Goal: Communication & Community: Answer question/provide support

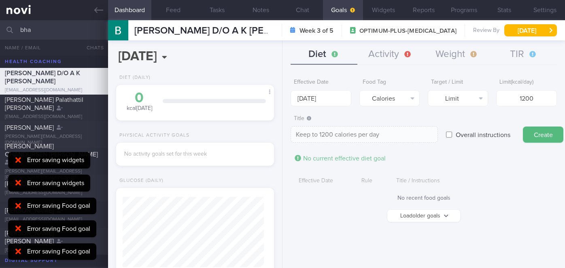
select select "9"
click at [297, 9] on button "Chat" at bounding box center [303, 10] width 40 height 20
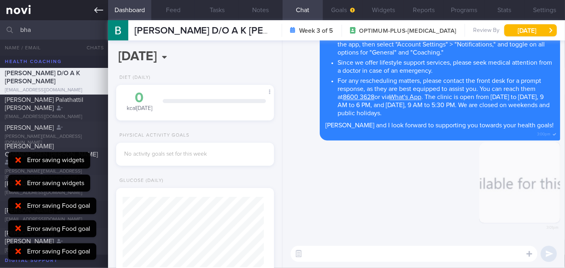
click at [98, 11] on icon at bounding box center [98, 10] width 9 height 9
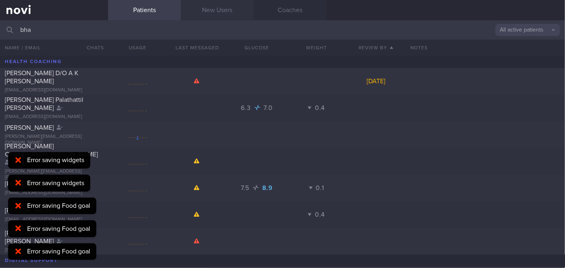
click at [208, 6] on link "New Users" at bounding box center [217, 10] width 73 height 20
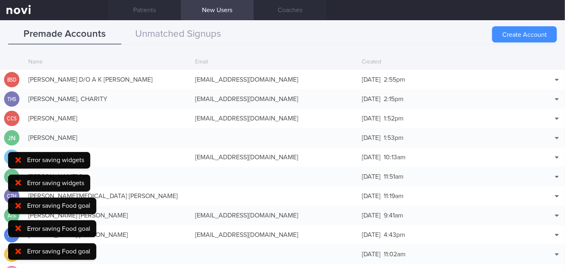
click at [508, 34] on button "Create Account" at bounding box center [524, 34] width 65 height 16
click at [16, 156] on icon at bounding box center [18, 160] width 6 height 8
click at [17, 179] on icon at bounding box center [18, 183] width 6 height 8
click at [17, 206] on icon at bounding box center [18, 206] width 6 height 6
click at [18, 229] on icon at bounding box center [18, 229] width 6 height 6
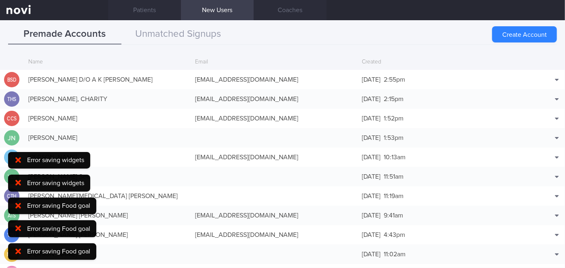
click at [19, 249] on icon at bounding box center [18, 252] width 6 height 8
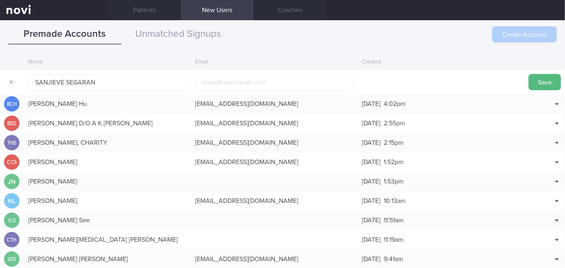
scroll to position [19, 0]
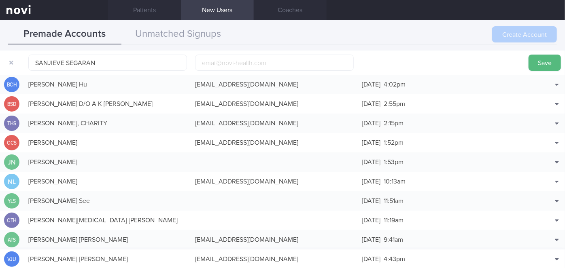
type input "SANJIEVE SEGARAN"
click at [276, 65] on input "email" at bounding box center [274, 63] width 159 height 16
paste input "[EMAIL_ADDRESS][DOMAIN_NAME]"
click at [222, 63] on input "[EMAIL_ADDRESS][DOMAIN_NAME]" at bounding box center [274, 63] width 159 height 16
type input "[EMAIL_ADDRESS][DOMAIN_NAME]"
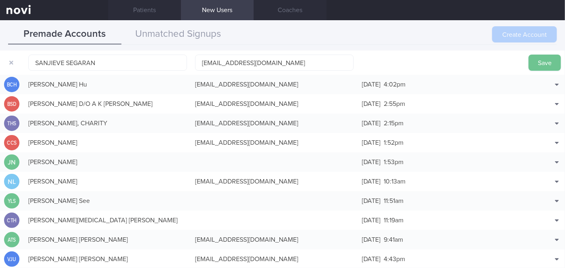
click at [533, 62] on button "Save" at bounding box center [545, 63] width 32 height 16
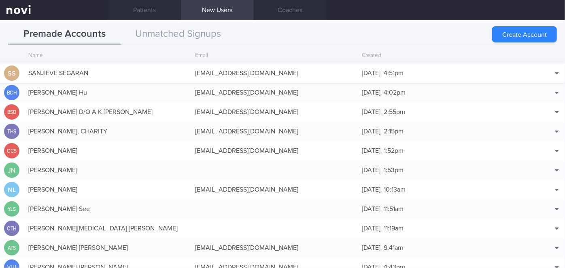
scroll to position [0, 0]
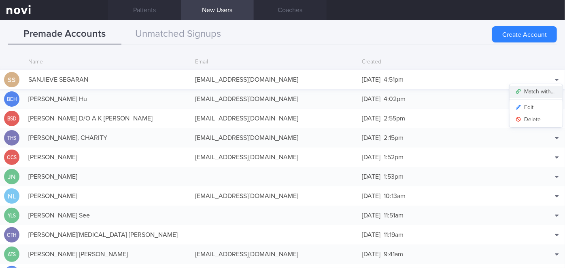
click at [527, 89] on button "Match with..." at bounding box center [536, 92] width 53 height 12
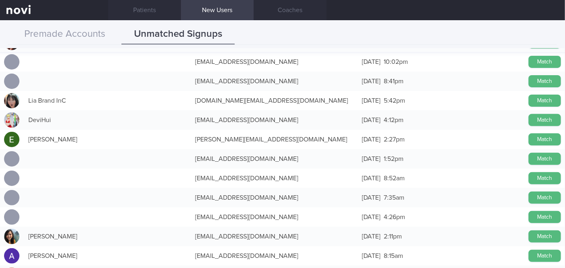
scroll to position [147, 0]
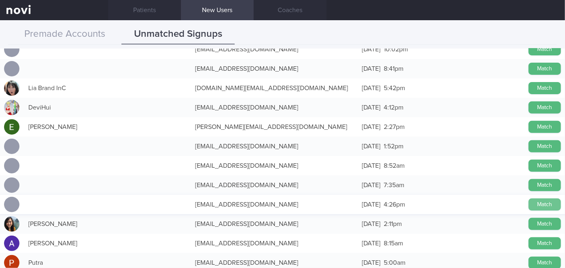
click at [540, 203] on button "Match" at bounding box center [545, 205] width 32 height 12
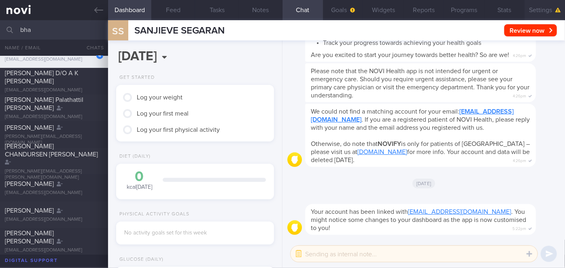
click at [543, 8] on button "Settings" at bounding box center [545, 10] width 40 height 20
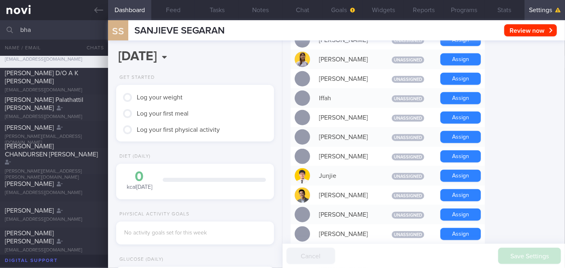
scroll to position [405, 0]
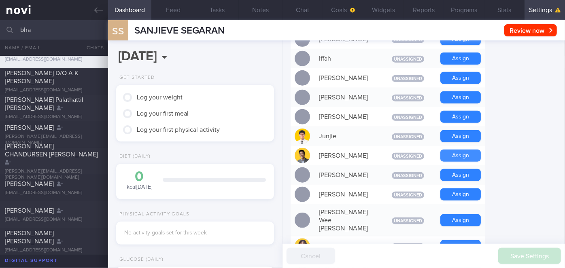
click at [457, 150] on button "Assign" at bounding box center [460, 156] width 40 height 12
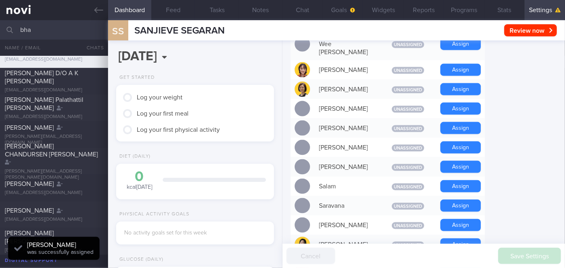
scroll to position [572, 0]
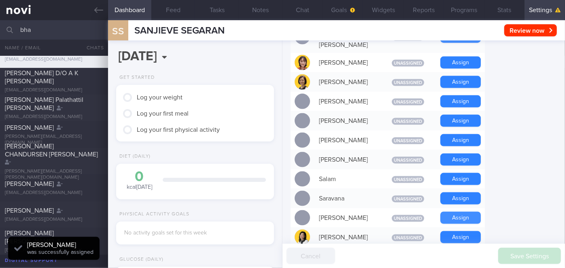
click at [464, 212] on button "Assign" at bounding box center [460, 218] width 40 height 12
click at [299, 11] on button "Chat" at bounding box center [303, 10] width 40 height 20
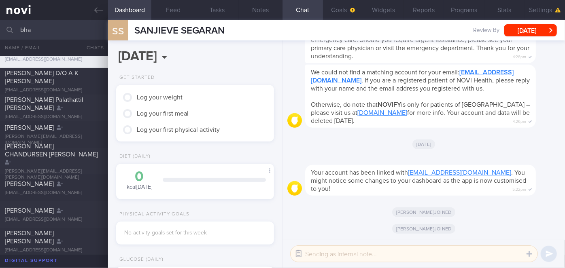
click at [300, 255] on button "button" at bounding box center [298, 254] width 15 height 15
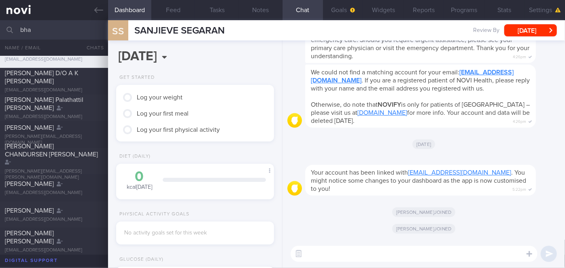
click at [312, 253] on textarea at bounding box center [414, 254] width 247 height 16
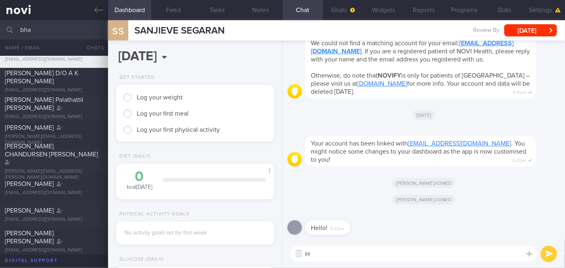
type textarea "Hi"
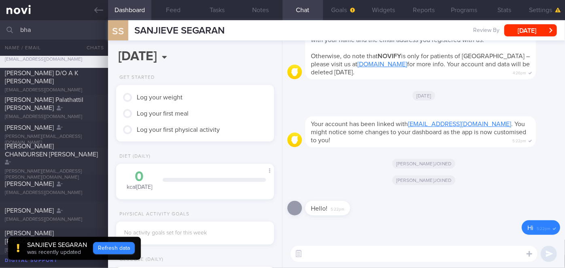
click at [117, 247] on button "Refresh data" at bounding box center [114, 248] width 42 height 12
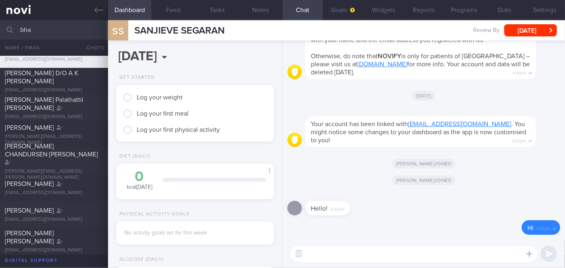
scroll to position [70, 141]
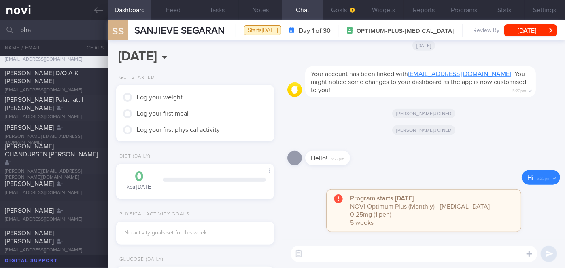
click at [334, 253] on textarea at bounding box center [414, 254] width 247 height 16
paste textarea "Hi Ms [PERSON_NAME], I'm [PERSON_NAME], your Health Coach. It was nice speaking…"
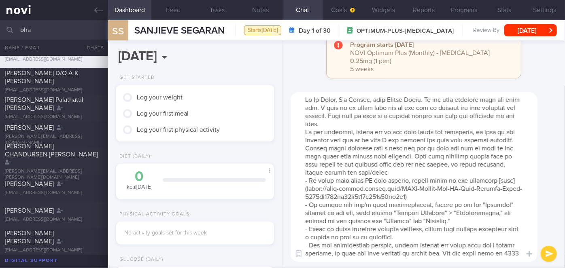
scroll to position [0, 0]
click at [338, 98] on textarea at bounding box center [414, 177] width 247 height 170
click at [381, 125] on textarea at bounding box center [414, 177] width 247 height 170
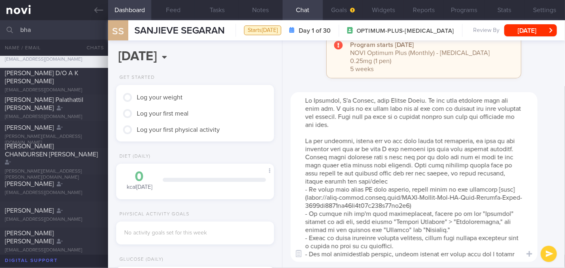
scroll to position [56, 0]
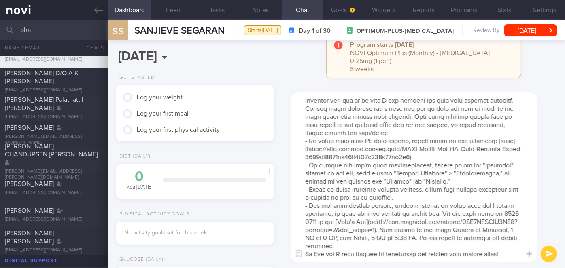
click at [377, 243] on textarea at bounding box center [414, 177] width 247 height 170
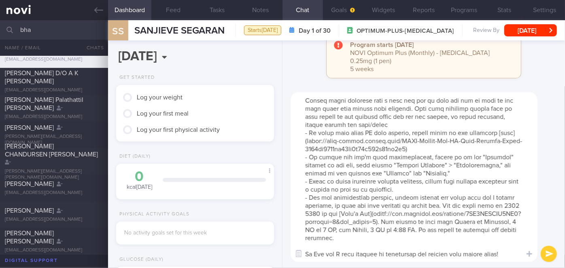
scroll to position [64, 0]
click at [324, 255] on textarea at bounding box center [414, 177] width 247 height 170
type textarea "Hi [PERSON_NAME], I'm [PERSON_NAME], your Health Coach. It was nice speaking wi…"
click at [548, 250] on button "submit" at bounding box center [549, 254] width 16 height 16
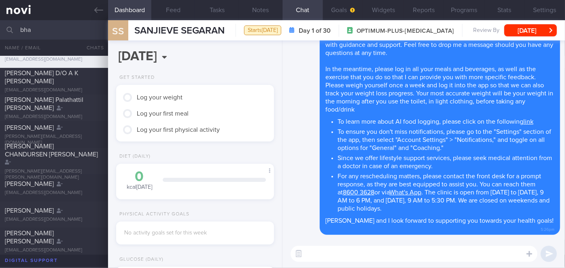
scroll to position [0, 0]
click at [351, 4] on button "Goals" at bounding box center [343, 10] width 40 height 20
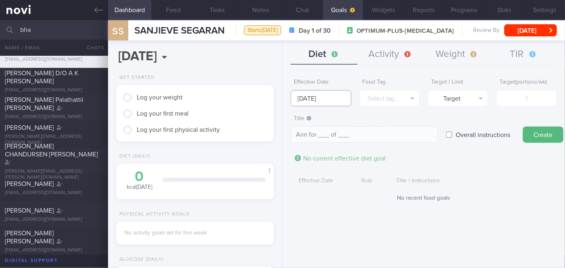
click at [324, 98] on input "[DATE]" at bounding box center [321, 98] width 60 height 16
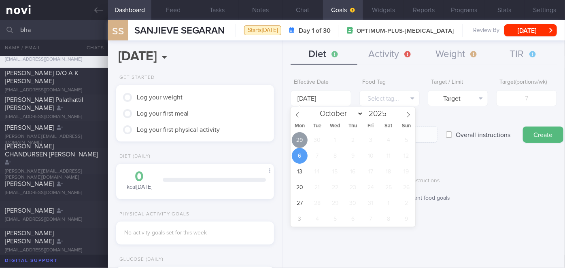
click at [298, 143] on span "29" at bounding box center [300, 140] width 16 height 16
type input "[DATE]"
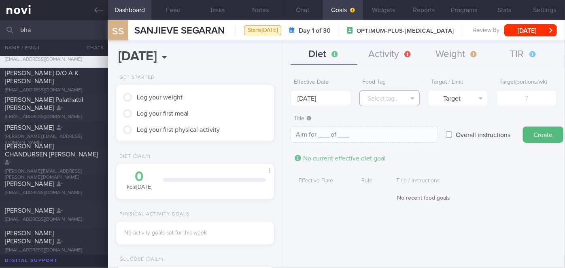
click at [393, 94] on button "Select tag..." at bounding box center [389, 98] width 60 height 16
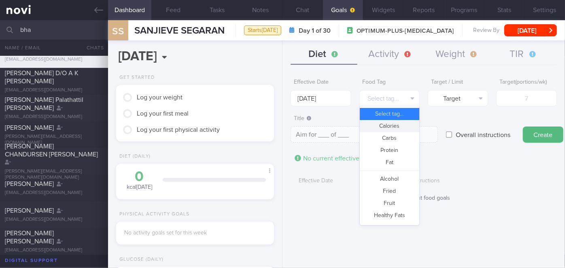
click at [396, 129] on button "Calories" at bounding box center [390, 126] width 60 height 12
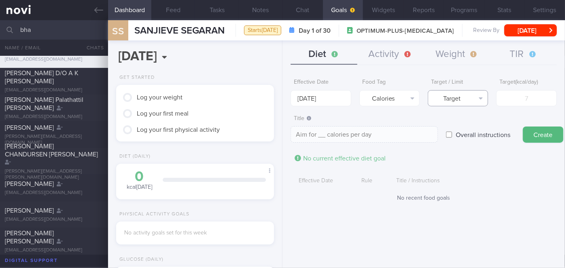
click at [463, 100] on button "Target" at bounding box center [458, 98] width 60 height 16
click at [470, 126] on button "Limit" at bounding box center [458, 126] width 60 height 12
type textarea "Keep to __ calories per day"
click at [528, 98] on input "number" at bounding box center [526, 98] width 60 height 16
type input "1"
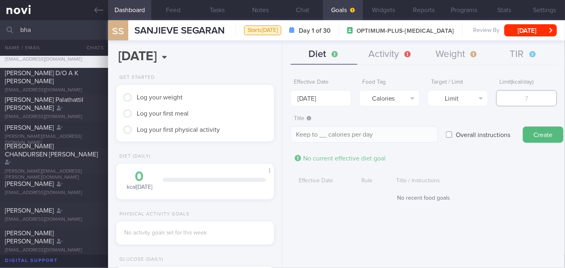
type textarea "Keep to 1 calories per day"
type input "14"
type textarea "Keep to 14 calories per day"
type input "145"
type textarea "Keep to 145 calories per day"
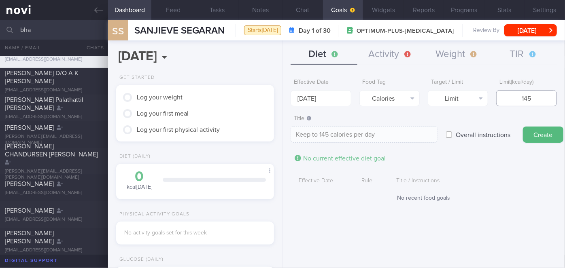
type input "1450"
type textarea "Keep to 1450 calories per day"
type input "1450"
click at [549, 134] on button "Create" at bounding box center [543, 135] width 40 height 16
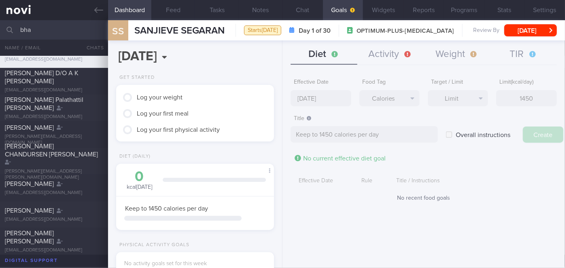
type input "[DATE]"
type textarea "Aim for ___ of ___"
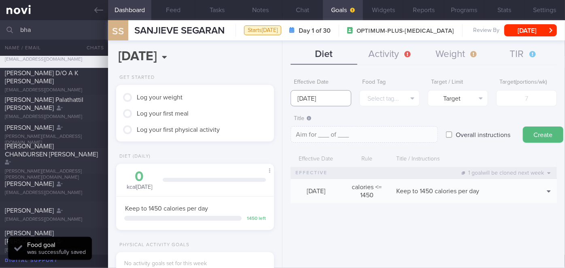
click at [330, 96] on input "[DATE]" at bounding box center [321, 98] width 60 height 16
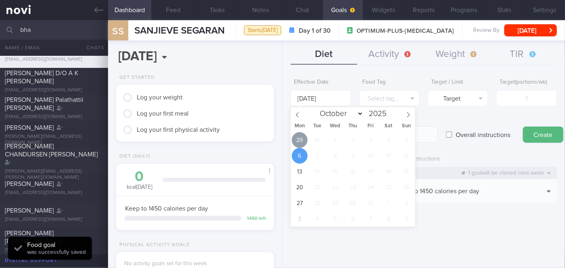
click at [299, 137] on span "29" at bounding box center [300, 140] width 16 height 16
type input "[DATE]"
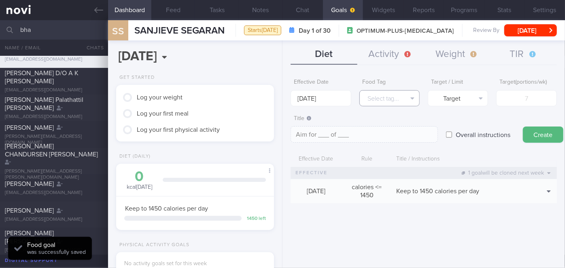
click at [386, 100] on button "Select tag..." at bounding box center [389, 98] width 60 height 16
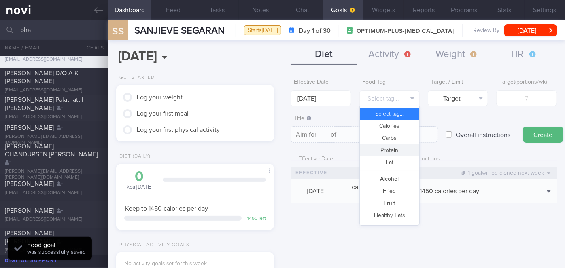
click at [398, 150] on button "Protein" at bounding box center [390, 151] width 60 height 12
type textarea "Aim for __g of protein per day"
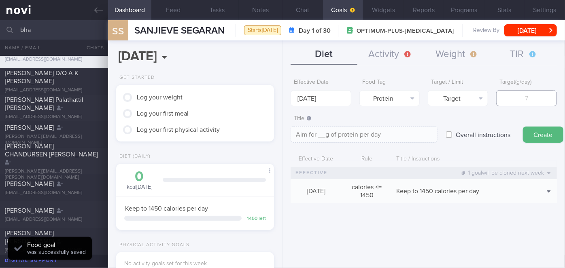
click at [520, 100] on input "number" at bounding box center [526, 98] width 60 height 16
type input "8"
type textarea "Aim for 8g of protein per day"
type input "88"
type textarea "Aim for 88g of protein per day"
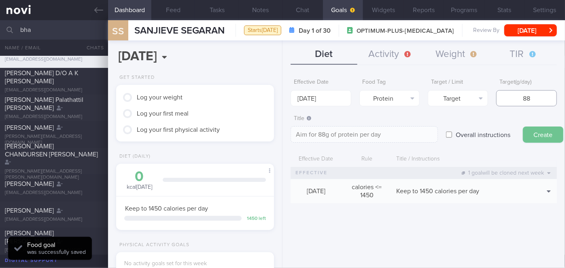
type input "88"
click at [541, 131] on button "Create" at bounding box center [543, 135] width 40 height 16
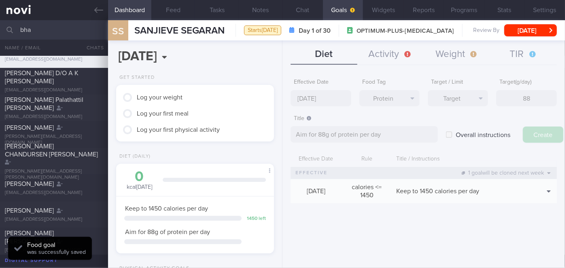
type input "[DATE]"
type textarea "Aim for ___ of ___"
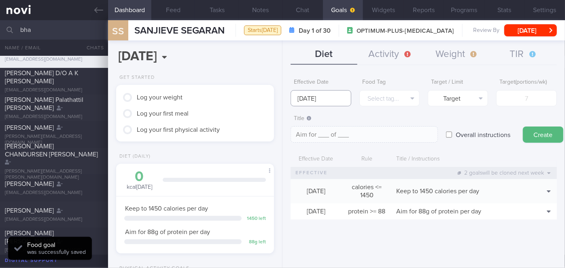
click at [321, 98] on input "[DATE]" at bounding box center [321, 98] width 60 height 16
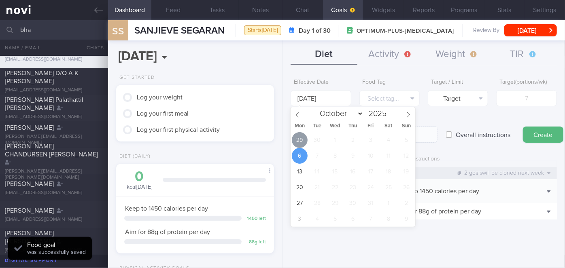
click at [298, 141] on span "29" at bounding box center [300, 140] width 16 height 16
type input "[DATE]"
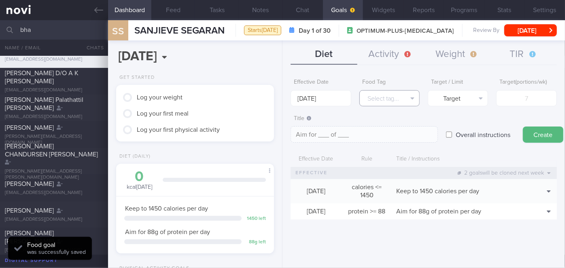
click at [405, 97] on button "Select tag..." at bounding box center [389, 98] width 60 height 16
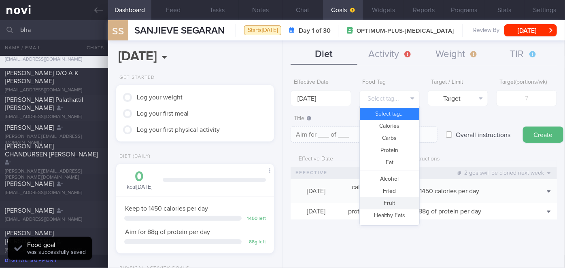
click at [399, 205] on button "Fruit" at bounding box center [390, 204] width 60 height 12
type textarea "Aim for __ portions of fruits per week"
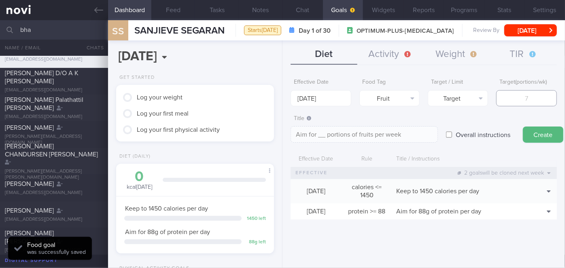
click at [515, 100] on input "number" at bounding box center [526, 98] width 60 height 16
type input "1"
type textarea "Aim for 1 portions of fruits per week"
type input "14"
type textarea "Aim for 14 portions of fruits per week"
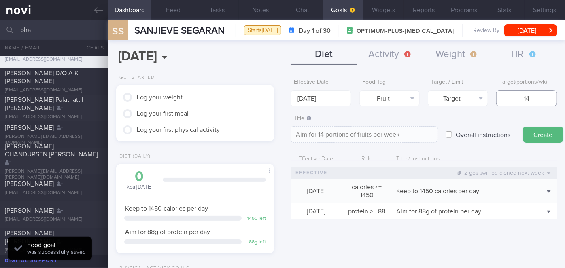
type input "14"
click at [534, 134] on button "Create" at bounding box center [543, 135] width 40 height 16
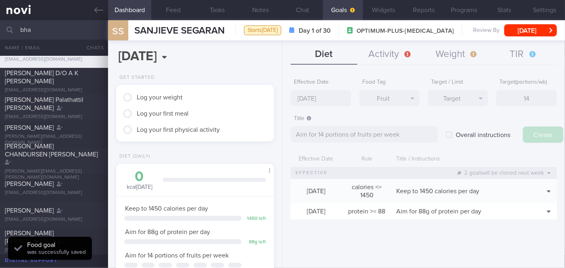
type input "[DATE]"
type textarea "Aim for ___ of ___"
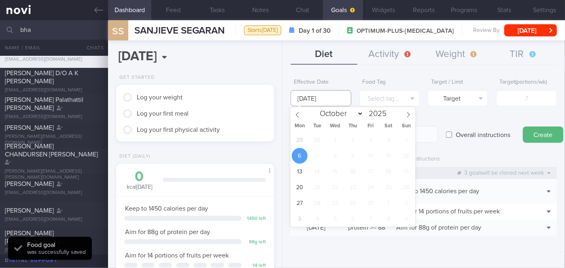
click at [325, 99] on input "[DATE]" at bounding box center [321, 98] width 60 height 16
click at [301, 140] on span "29" at bounding box center [300, 140] width 16 height 16
type input "[DATE]"
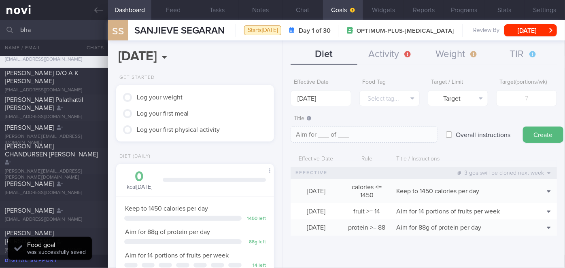
click at [390, 107] on form "Effective Date [DATE] Food Tag Select tag... Select tag... Calories Carbs Prote…" at bounding box center [424, 159] width 266 height 169
click at [397, 95] on button "Select tag..." at bounding box center [389, 98] width 60 height 16
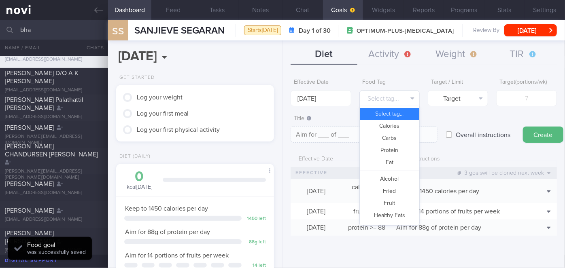
scroll to position [240, 0]
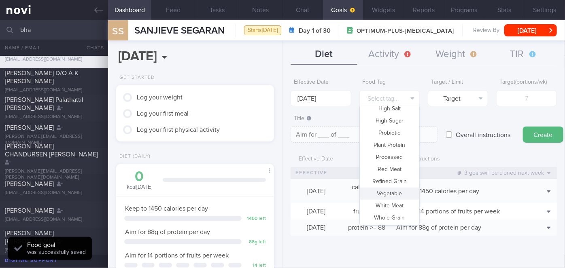
click at [397, 193] on button "Vegetable" at bounding box center [390, 194] width 60 height 12
type textarea "Aim for __ portions of vegetables per week"
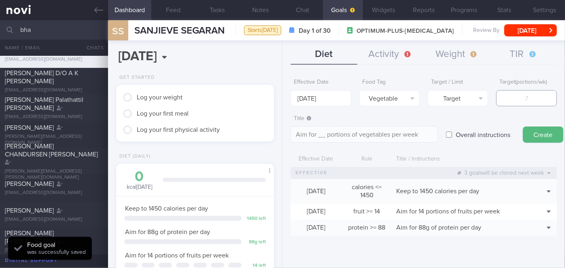
click at [521, 96] on input "number" at bounding box center [526, 98] width 60 height 16
type input "1"
type textarea "Aim for 1 portions of vegetables per week"
type input "14"
type textarea "Aim for 14 portions of vegetables per week"
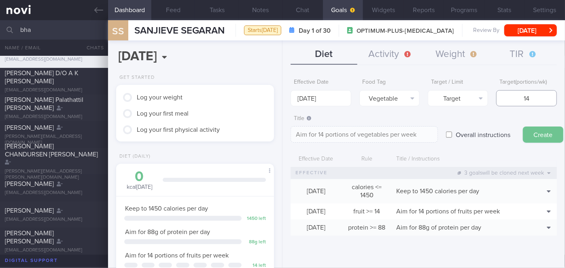
type input "14"
click at [534, 131] on button "Create" at bounding box center [543, 135] width 40 height 16
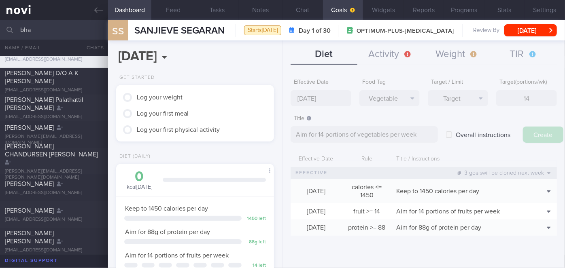
type input "[DATE]"
type textarea "Aim for ___ of ___"
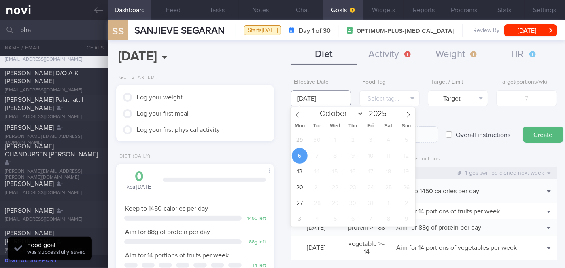
click at [331, 102] on input "[DATE]" at bounding box center [321, 98] width 60 height 16
click at [302, 138] on span "29" at bounding box center [300, 140] width 16 height 16
type input "[DATE]"
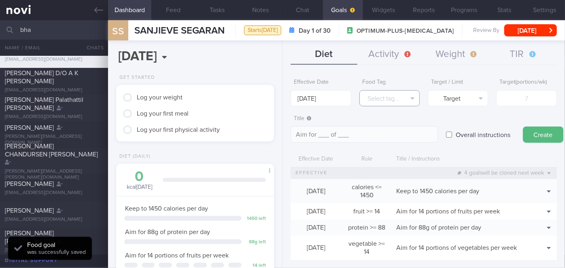
click at [390, 96] on button "Select tag..." at bounding box center [389, 98] width 60 height 16
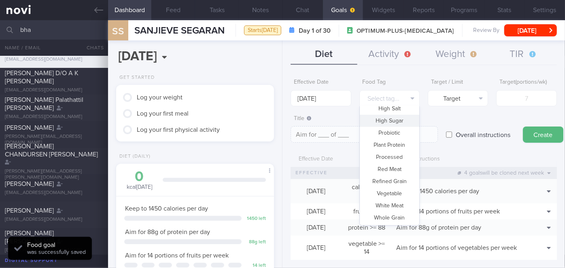
click at [395, 121] on button "High Sugar" at bounding box center [390, 121] width 60 height 12
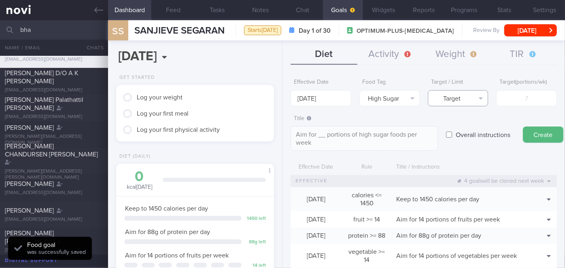
click at [457, 102] on button "Target" at bounding box center [458, 98] width 60 height 16
click at [464, 121] on button "Limit" at bounding box center [458, 126] width 60 height 12
type textarea "Keep to __ portions of high sugar foods per week"
click at [515, 98] on input "number" at bounding box center [526, 98] width 60 height 16
type input "2"
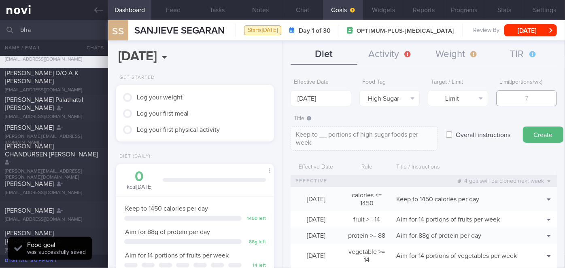
type textarea "Keep to 2 portions of high sugar foods per week"
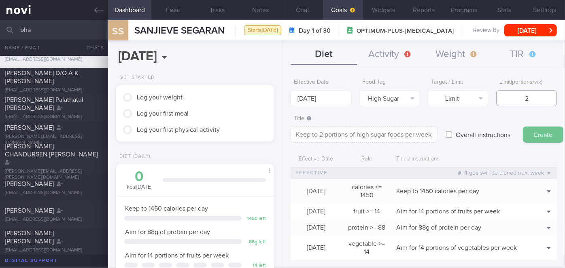
type input "2"
click at [542, 138] on button "Create" at bounding box center [543, 135] width 40 height 16
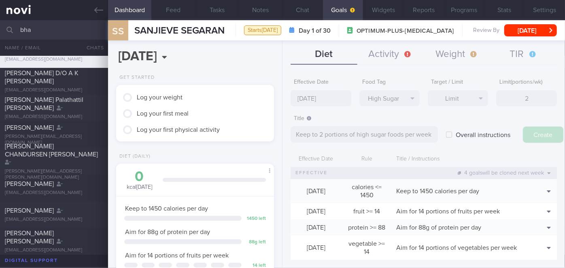
type input "[DATE]"
type textarea "Aim for ___ of ___"
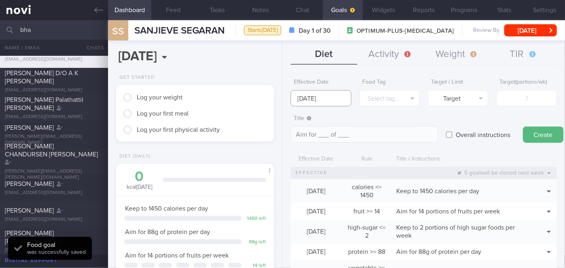
click at [317, 98] on input "[DATE]" at bounding box center [321, 98] width 60 height 16
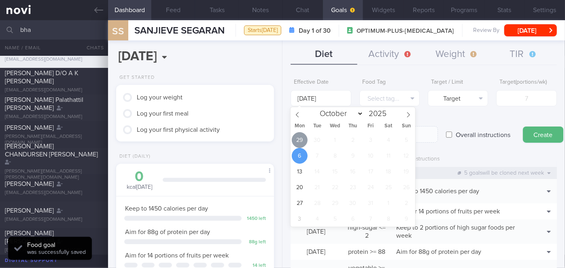
click at [299, 143] on span "29" at bounding box center [300, 140] width 16 height 16
type input "[DATE]"
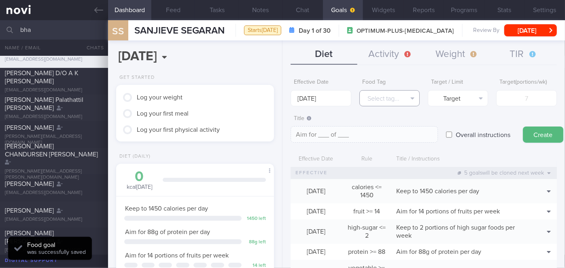
click at [374, 96] on button "Select tag..." at bounding box center [389, 98] width 60 height 16
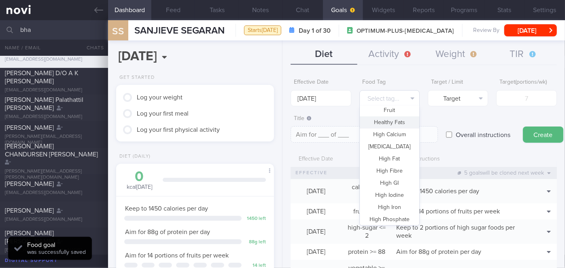
scroll to position [0, 0]
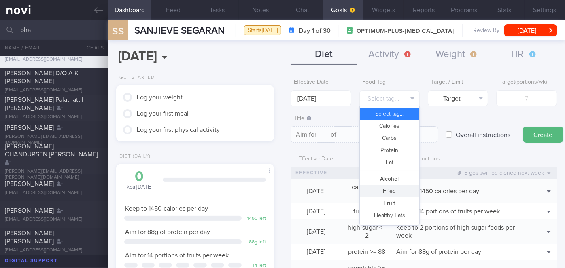
click at [400, 190] on button "Fried" at bounding box center [390, 191] width 60 height 12
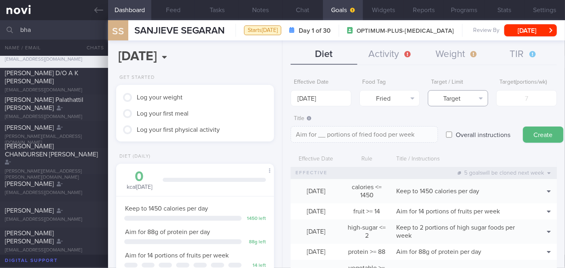
click at [459, 100] on button "Target" at bounding box center [458, 98] width 60 height 16
click at [459, 124] on button "Limit" at bounding box center [458, 126] width 60 height 12
type textarea "Keep to __ portions of fried food per week"
click at [512, 100] on input "number" at bounding box center [526, 98] width 60 height 16
type input "2"
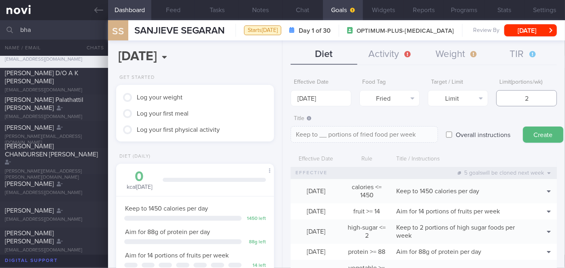
type textarea "Keep to 2 portions of fried food per week"
type input "2"
click at [538, 138] on button "Create" at bounding box center [543, 135] width 40 height 16
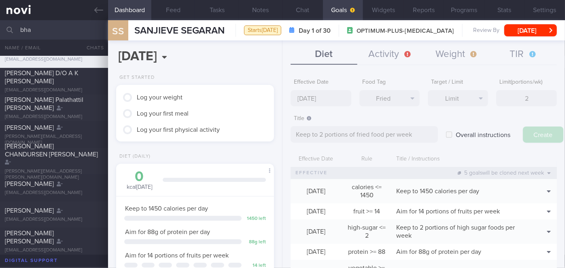
type input "[DATE]"
type textarea "Aim for ___ of ___"
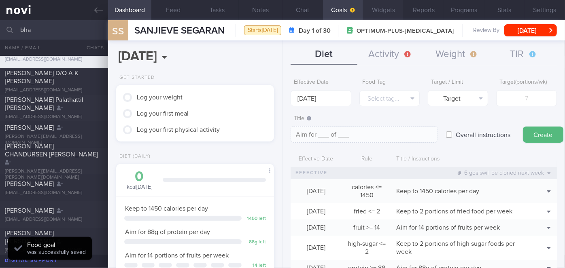
click at [381, 14] on button "Widgets" at bounding box center [383, 10] width 40 height 20
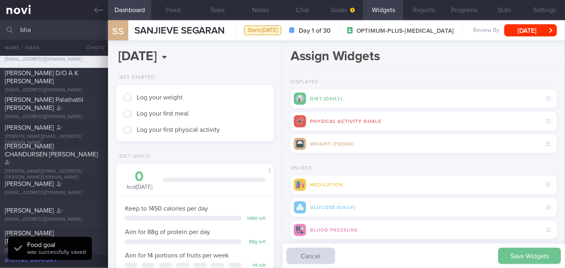
click at [507, 255] on button "Save Widgets" at bounding box center [529, 256] width 63 height 16
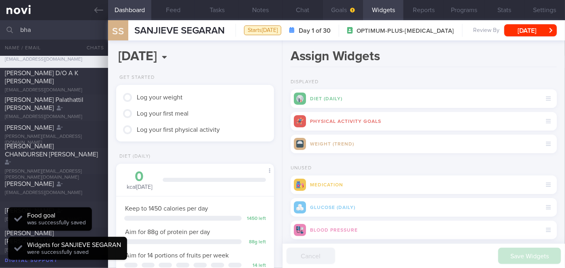
click at [348, 7] on button "Goals" at bounding box center [343, 10] width 40 height 20
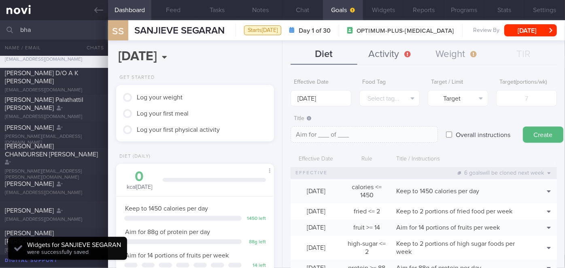
click at [394, 53] on button "Activity" at bounding box center [390, 55] width 66 height 20
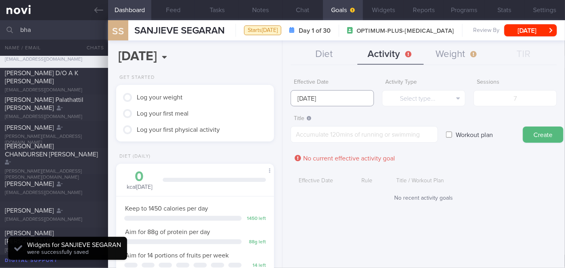
click at [317, 97] on input "[DATE]" at bounding box center [332, 98] width 83 height 16
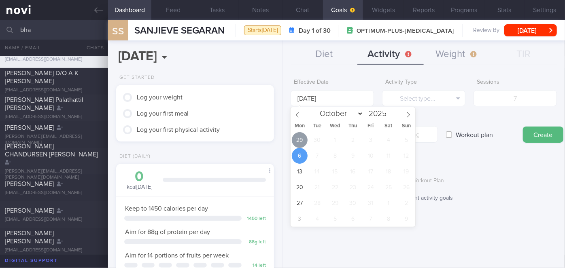
click at [303, 138] on span "29" at bounding box center [300, 140] width 16 height 16
type input "[DATE]"
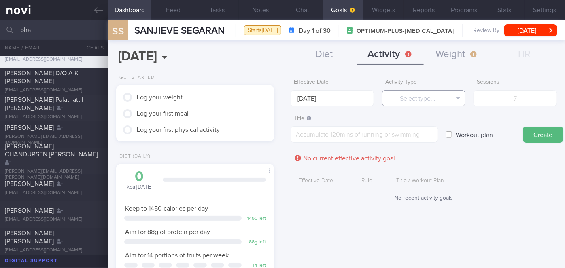
click at [438, 95] on button "Select type..." at bounding box center [423, 98] width 83 height 16
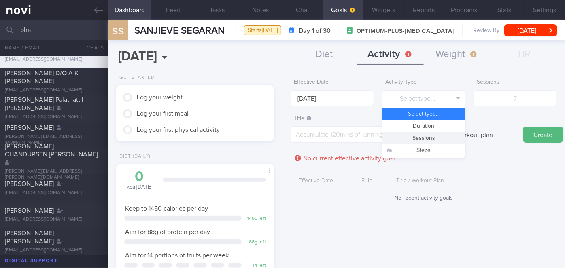
click at [435, 132] on button "Sessions" at bounding box center [424, 138] width 83 height 12
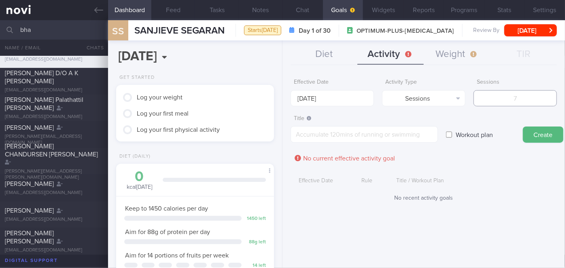
click at [502, 103] on input "number" at bounding box center [515, 98] width 83 height 16
type input "2"
click at [393, 136] on textarea at bounding box center [364, 134] width 147 height 17
type textarea "Aim for x2/week of strength training"
click at [540, 131] on button "Create" at bounding box center [543, 135] width 40 height 16
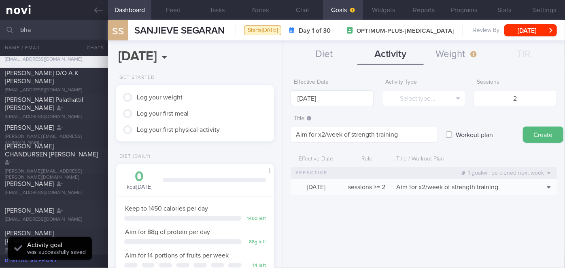
type input "[DATE]"
click at [327, 100] on input "[DATE]" at bounding box center [332, 98] width 83 height 16
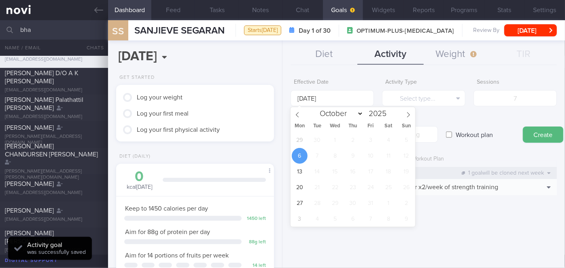
click at [295, 149] on div "29 30 1 2 3 4 5 6 7 8 9 10 11 12 13 14 15 16 17 18 19 20 21 22 23 24 25 26 27 2…" at bounding box center [353, 179] width 125 height 95
click at [299, 142] on span "29" at bounding box center [300, 140] width 16 height 16
type input "[DATE]"
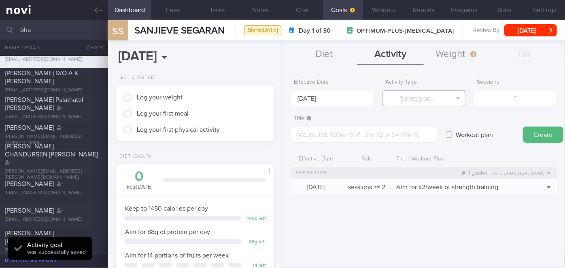
click at [404, 104] on button "Select type..." at bounding box center [423, 98] width 83 height 16
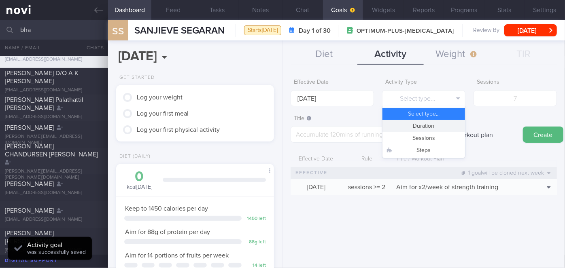
click at [432, 124] on button "Duration" at bounding box center [424, 126] width 83 height 12
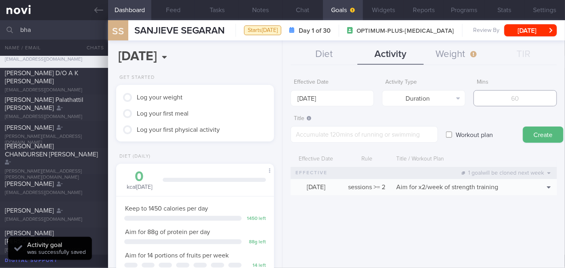
click at [518, 95] on input "number" at bounding box center [515, 98] width 83 height 16
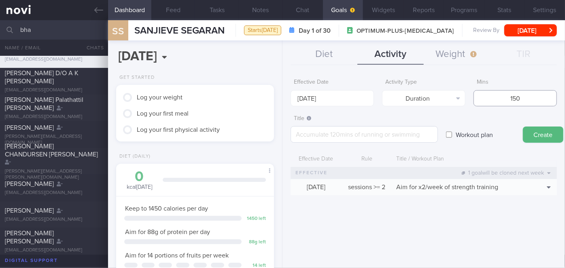
type input "150"
click at [383, 133] on textarea at bounding box center [364, 134] width 147 height 17
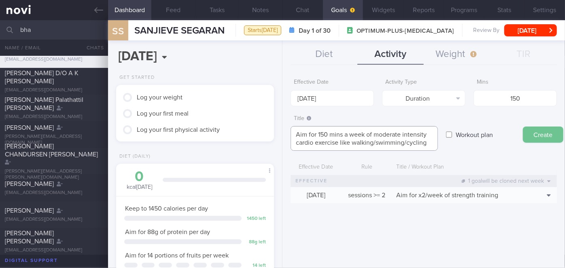
type textarea "Aim for 150 mins a week of moderate intensity cardio exercise like walking/swim…"
click at [542, 130] on button "Create" at bounding box center [543, 135] width 40 height 16
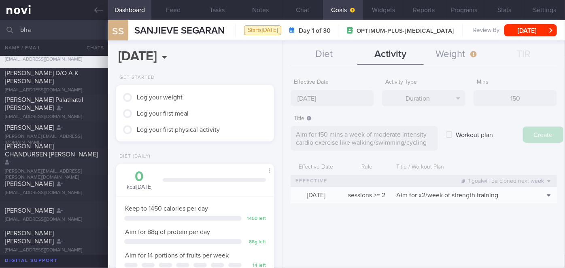
type input "[DATE]"
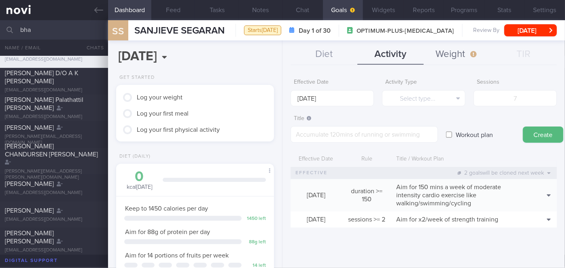
click at [452, 55] on button "Weight" at bounding box center [457, 55] width 66 height 20
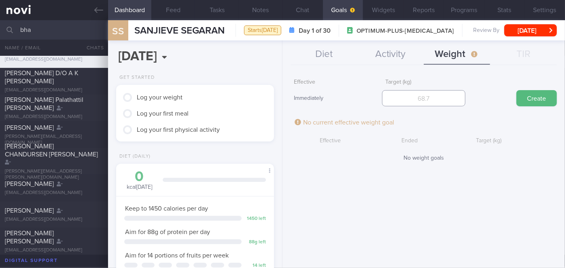
click at [423, 104] on input "number" at bounding box center [423, 98] width 83 height 16
type input "79.7"
click at [541, 97] on button "Create" at bounding box center [537, 98] width 40 height 16
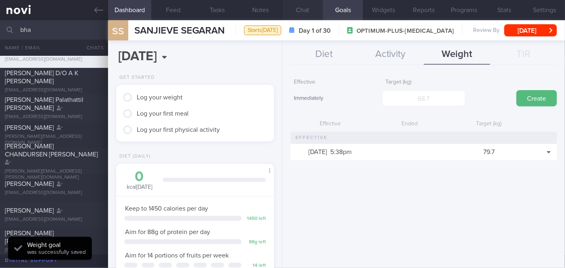
scroll to position [80, 138]
click at [303, 11] on button "Chat" at bounding box center [303, 10] width 40 height 20
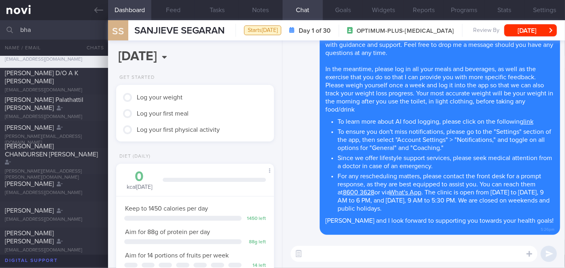
click at [382, 252] on textarea at bounding box center [414, 254] width 247 height 16
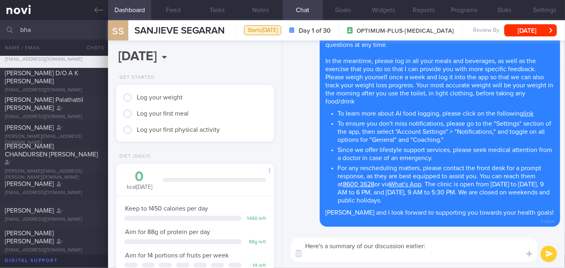
paste textarea "Explained the importance of adequate protein intake to minimize muscle loss. Ai…"
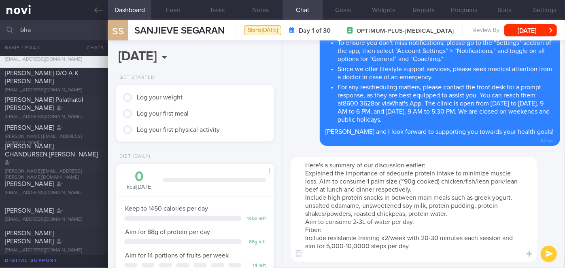
click at [306, 168] on textarea "Here's a summary of our discussion earlier: Explained the importance of adequat…" at bounding box center [414, 209] width 247 height 105
drag, startPoint x: 389, startPoint y: 171, endPoint x: 311, endPoint y: 171, distance: 78.1
click at [311, 170] on textarea "Here's a summary of our discussion earlier: - Explained the importance of adequ…" at bounding box center [414, 209] width 247 height 105
click at [317, 186] on textarea "Here's a summary of our discussion earlier: - Aim for adequate protein intake t…" at bounding box center [414, 209] width 247 height 105
drag, startPoint x: 467, startPoint y: 181, endPoint x: 442, endPoint y: 184, distance: 24.8
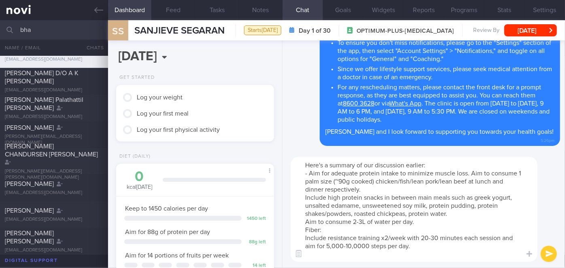
click at [442, 184] on textarea "Here's a summary of our discussion earlier: - Aim for adequate protein intake t…" at bounding box center [414, 209] width 247 height 105
click at [303, 198] on textarea "Here's a summary of our discussion earlier: - Aim for adequate protein intake t…" at bounding box center [414, 209] width 247 height 105
click at [304, 223] on textarea "Here's a summary of our discussion earlier: - Aim for adequate protein intake t…" at bounding box center [414, 209] width 247 height 105
click at [364, 223] on textarea "Here's a summary of our discussion earlier: - Aim for adequate protein intake t…" at bounding box center [414, 209] width 247 height 105
click at [393, 223] on textarea "Here's a summary of our discussion earlier: - Aim for adequate protein intake t…" at bounding box center [414, 209] width 247 height 105
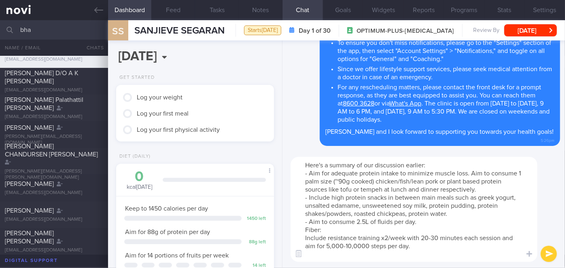
click at [305, 230] on textarea "Here's a summary of our discussion earlier: - Aim for adequate protein intake t…" at bounding box center [414, 209] width 247 height 105
click at [332, 230] on textarea "Here's a summary of our discussion earlier: - Aim for adequate protein intake t…" at bounding box center [414, 209] width 247 height 105
click at [300, 240] on textarea "Here's a summary of our discussion earlier: - Aim for adequate protein intake t…" at bounding box center [414, 209] width 247 height 105
drag, startPoint x: 402, startPoint y: 246, endPoint x: 321, endPoint y: 241, distance: 81.1
click at [325, 246] on textarea "Here's a summary of our discussion earlier: - Aim for adequate protein intake t…" at bounding box center [414, 209] width 247 height 105
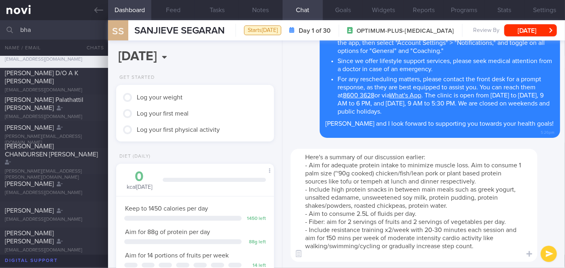
type textarea "Here's a summary of our discussion earlier: - Aim for adequate protein intake t…"
click at [547, 251] on icon "submit" at bounding box center [550, 254] width 8 height 7
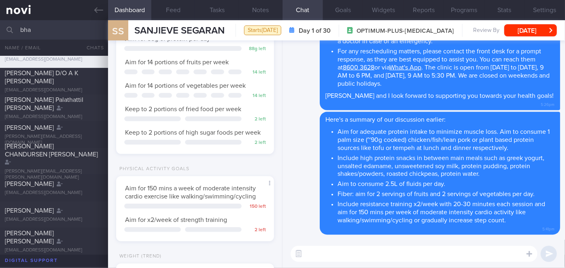
scroll to position [221, 0]
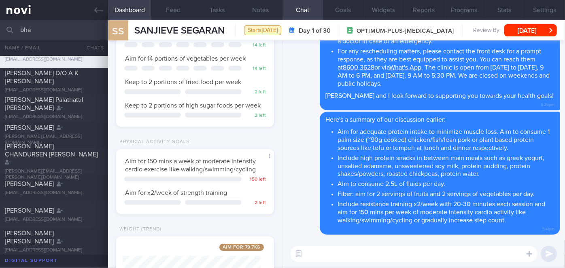
click at [34, 25] on input "bha" at bounding box center [282, 29] width 565 height 19
click at [304, 126] on div "Delete Here's a summary of our discussion earlier: Aim for adequate protein int…" at bounding box center [423, 173] width 273 height 123
click at [56, 78] on div "[PERSON_NAME] D/O A K [PERSON_NAME]" at bounding box center [53, 77] width 96 height 16
select select "9"
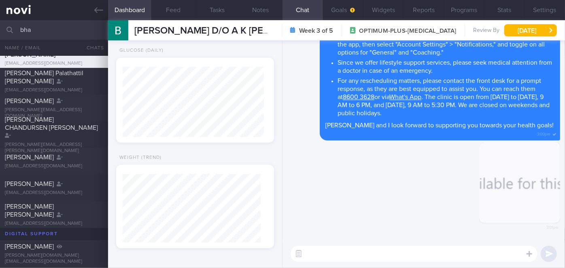
scroll to position [70, 141]
click at [520, 174] on button "button" at bounding box center [519, 182] width 81 height 81
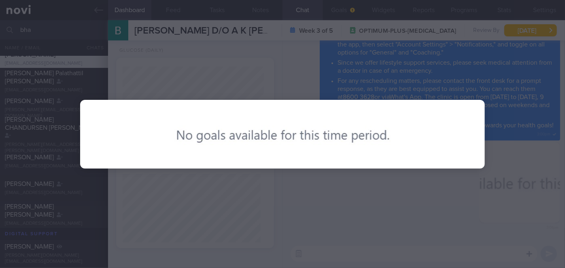
click at [389, 200] on div at bounding box center [283, 134] width 470 height 268
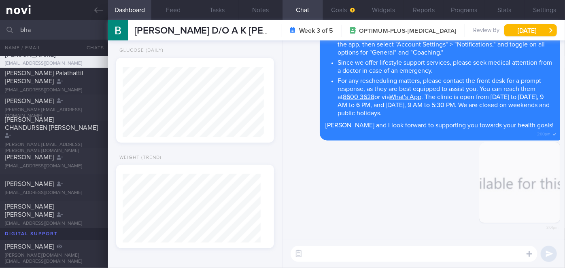
drag, startPoint x: 513, startPoint y: 174, endPoint x: 497, endPoint y: 189, distance: 21.5
click at [497, 189] on button "button" at bounding box center [519, 182] width 81 height 81
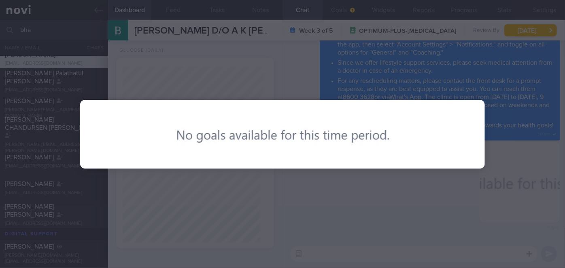
click at [497, 189] on div at bounding box center [283, 134] width 470 height 268
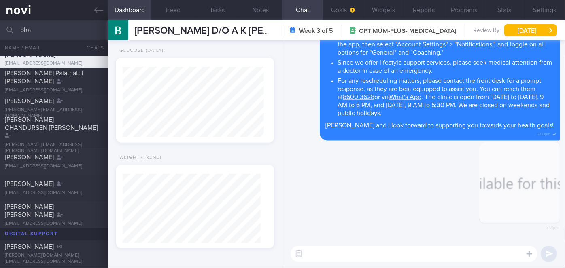
click at [408, 197] on div "3:01pm" at bounding box center [423, 191] width 273 height 98
click at [378, 258] on textarea at bounding box center [414, 254] width 247 height 16
click at [517, 229] on label at bounding box center [519, 230] width 16 height 16
click at [0, 0] on input "file" at bounding box center [0, 0] width 0 height 0
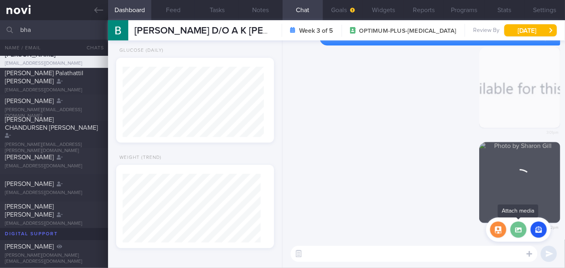
click at [335, 255] on textarea at bounding box center [414, 254] width 247 height 16
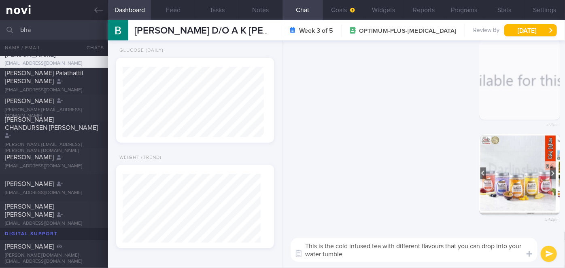
type textarea "This is the cold infused tea with different flavours that you can drop into you…"
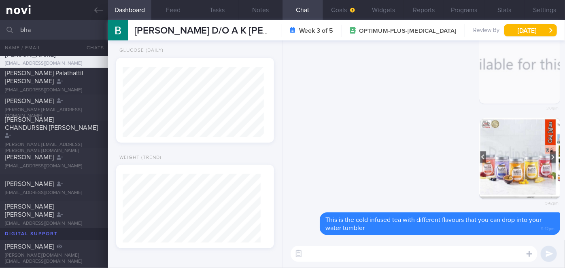
click at [463, 255] on textarea at bounding box center [414, 254] width 247 height 16
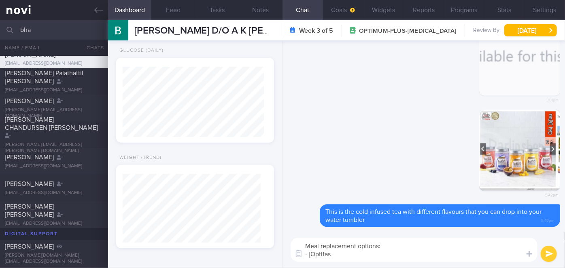
type textarea "Meal replacement options: - [Optifast"
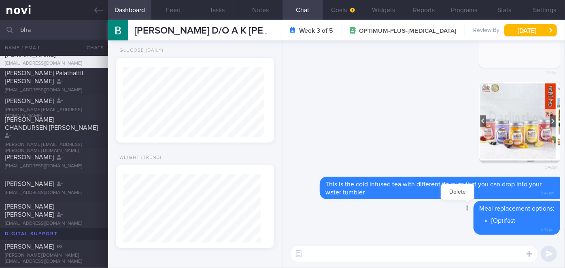
click at [460, 214] on div at bounding box center [466, 209] width 15 height 15
click at [464, 209] on div at bounding box center [466, 209] width 15 height 15
click at [448, 192] on button "Delete" at bounding box center [457, 192] width 33 height 12
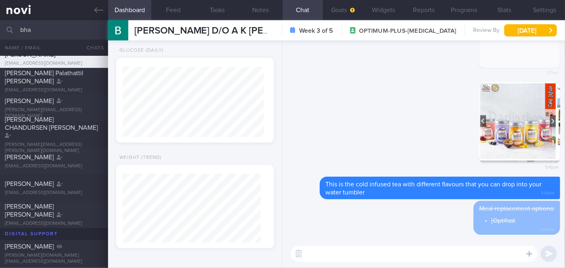
click at [347, 256] on textarea at bounding box center [414, 254] width 247 height 16
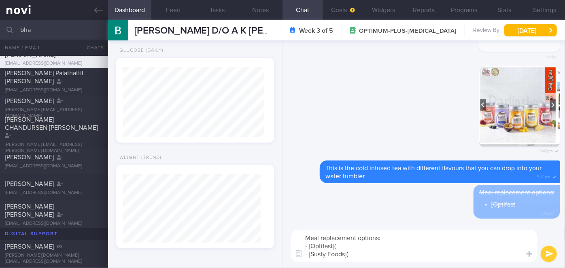
click at [356, 245] on textarea "Meal replacement options: - [Optifast]( - [Susty Foods](" at bounding box center [414, 246] width 247 height 32
paste textarea "[URL][DOMAIN_NAME]"
click at [369, 253] on textarea "Meal replacement options: - [Optifast]([URL][DOMAIN_NAME]) - [Susty Foods](" at bounding box center [414, 246] width 247 height 32
paste textarea "[URL][DOMAIN_NAME]"
type textarea "Meal replacement options: - [Optifast]([URL][DOMAIN_NAME]) - [Susty Foods]([URL…"
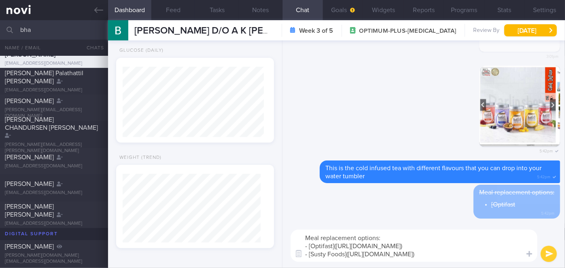
click at [551, 254] on button "submit" at bounding box center [549, 254] width 16 height 16
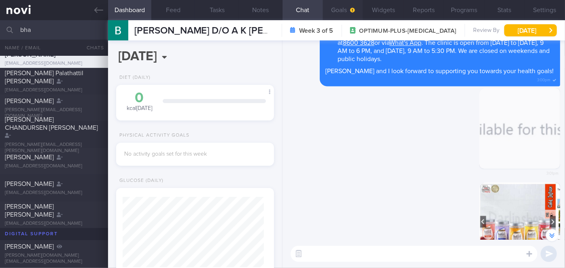
drag, startPoint x: 346, startPoint y: 4, endPoint x: 355, endPoint y: 15, distance: 14.4
click at [346, 4] on button "Goals" at bounding box center [343, 10] width 40 height 20
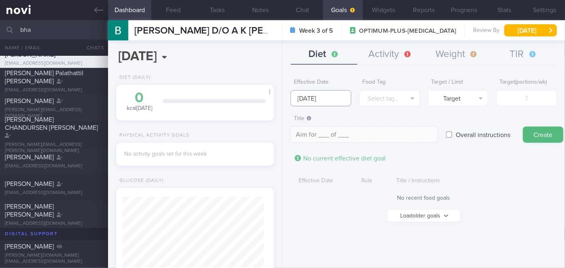
click at [317, 98] on input "[DATE]" at bounding box center [321, 98] width 60 height 16
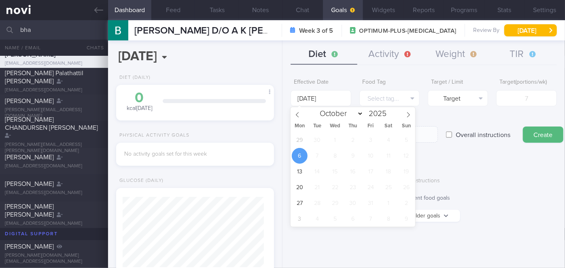
click at [412, 89] on div "Food Tag Select tag... Select tag... Calories Carbs Protein Fat Alcohol Fried F…" at bounding box center [389, 91] width 60 height 32
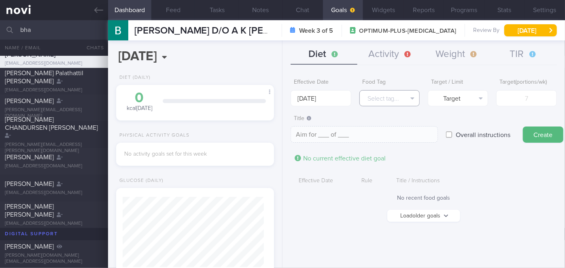
click at [407, 95] on button "Select tag..." at bounding box center [389, 98] width 60 height 16
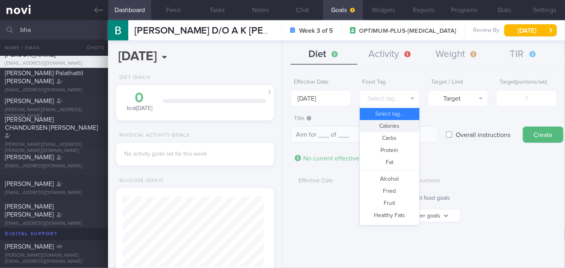
click at [399, 124] on button "Calories" at bounding box center [390, 126] width 60 height 12
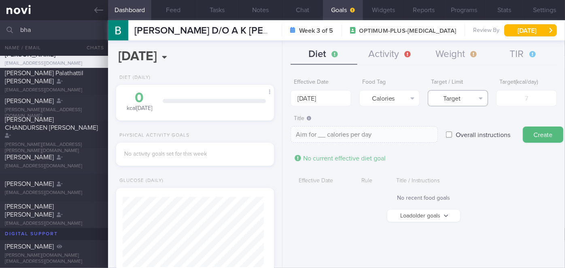
click at [464, 96] on button "Target" at bounding box center [458, 98] width 60 height 16
click at [468, 127] on button "Limit" at bounding box center [458, 126] width 60 height 12
type textarea "Keep to __ calories per day"
click at [517, 100] on input "number" at bounding box center [526, 98] width 60 height 16
type input "1"
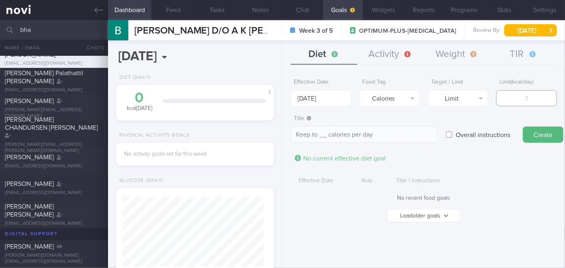
type textarea "Keep to 1 calories per day"
type input "12"
type textarea "Keep to 12 calories per day"
type input "120"
type textarea "Keep to 120 calories per day"
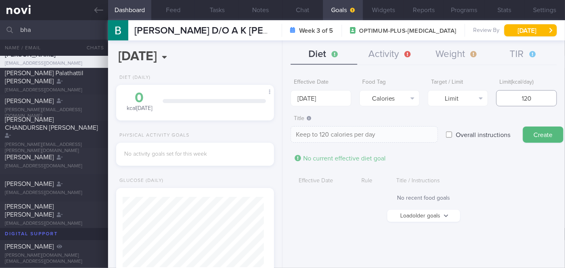
type input "1200"
type textarea "Keep to 1200 calories per day"
type input "1200"
click at [539, 133] on button "Create" at bounding box center [543, 135] width 40 height 16
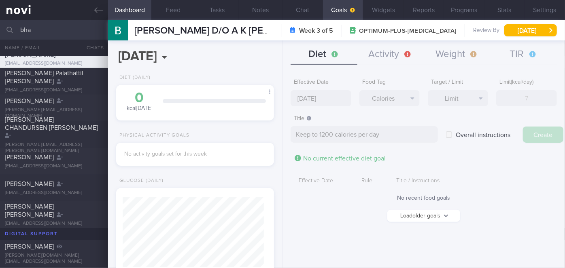
type textarea "Aim for ___ of ___"
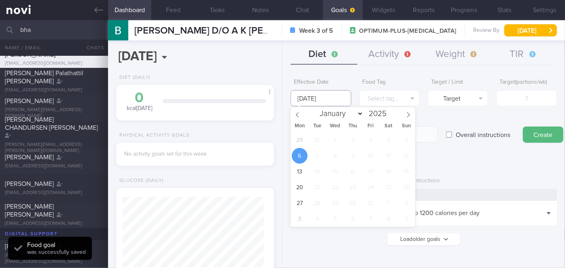
click at [313, 99] on input "[DATE]" at bounding box center [321, 98] width 60 height 16
click at [301, 142] on span "29" at bounding box center [300, 140] width 16 height 16
type input "[DATE]"
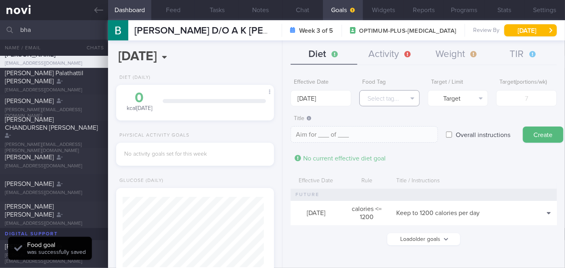
click at [389, 103] on button "Select tag..." at bounding box center [389, 98] width 60 height 16
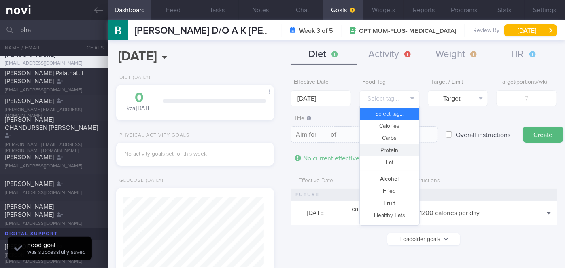
click at [403, 151] on button "Protein" at bounding box center [390, 151] width 60 height 12
type textarea "Aim for __g of protein per day"
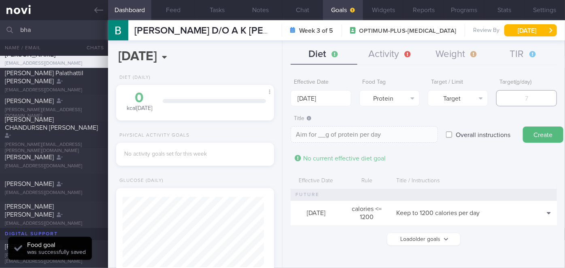
click at [505, 103] on input "number" at bounding box center [526, 98] width 60 height 16
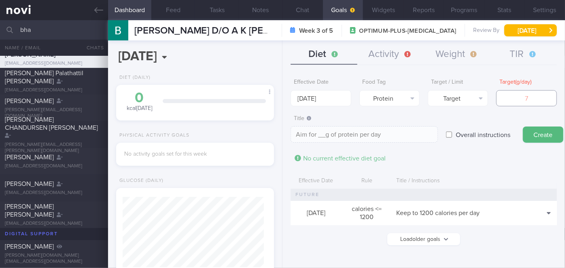
type input "9"
type textarea "Aim for 9g of protein per day"
type input "90"
type textarea "Aim for 90g of protein per day"
type input "9"
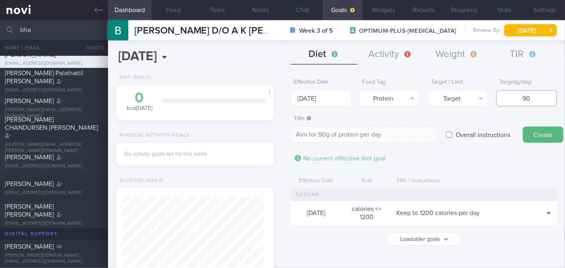
type textarea "Aim for 9g of protein per day"
type textarea "Aim for __g of protein per day"
type input "8"
type textarea "Aim for 8g of protein per day"
type input "80"
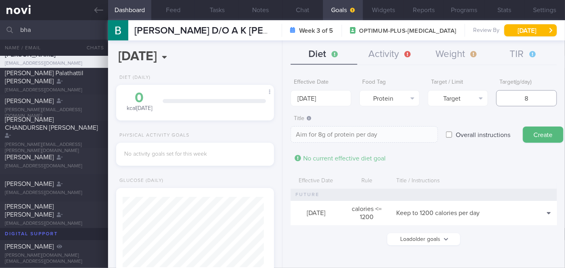
type textarea "Aim for 80g of protein per day"
type input "80"
click at [537, 136] on button "Create" at bounding box center [543, 135] width 40 height 16
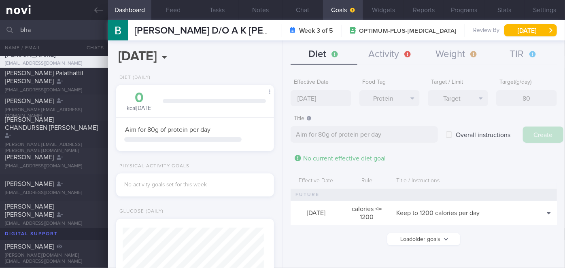
type input "[DATE]"
type textarea "Aim for ___ of ___"
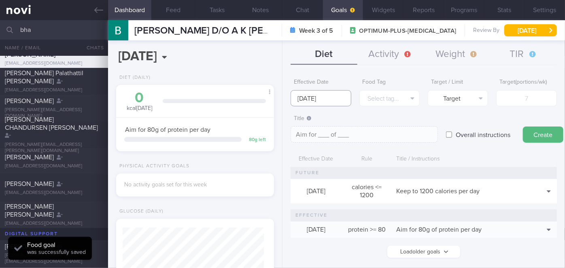
click at [323, 103] on body "You are offline! Some functionality will be unavailable Patients New Users Coac…" at bounding box center [282, 134] width 565 height 268
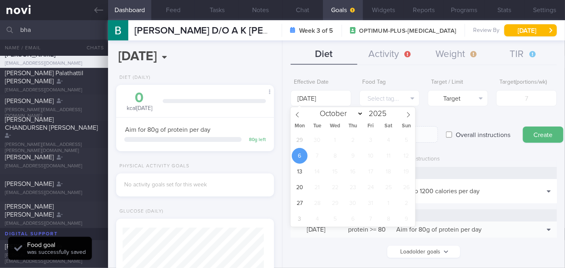
click at [434, 173] on div "Effective Date Rule Title / Instructions [DATE] calories <= 1200 Keep to 1200 c…" at bounding box center [424, 195] width 266 height 86
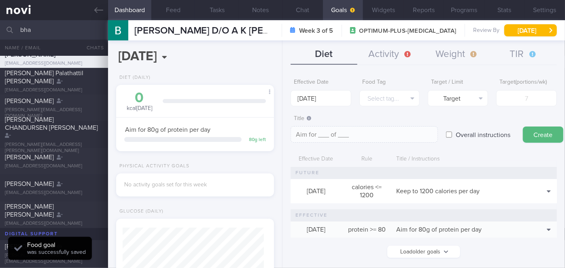
click at [540, 215] on button "Delete" at bounding box center [534, 216] width 39 height 12
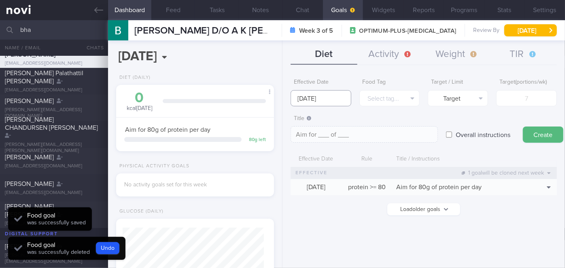
click at [315, 100] on body "You are offline! Some functionality will be unavailable Patients New Users Coac…" at bounding box center [282, 134] width 565 height 268
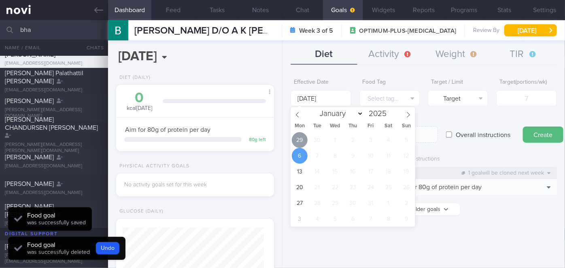
click at [302, 142] on span "29" at bounding box center [300, 140] width 16 height 16
type input "[DATE]"
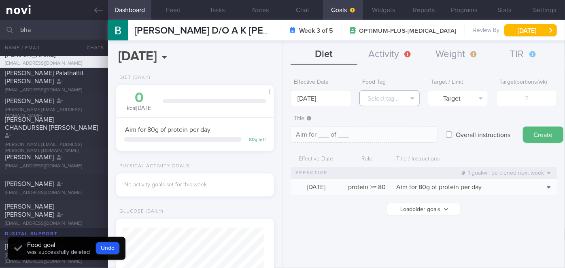
click at [396, 100] on button "Select tag..." at bounding box center [389, 98] width 60 height 16
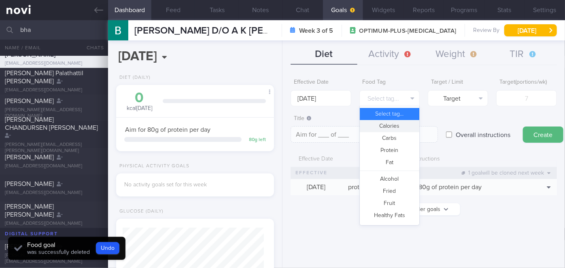
click at [402, 127] on button "Calories" at bounding box center [390, 126] width 60 height 12
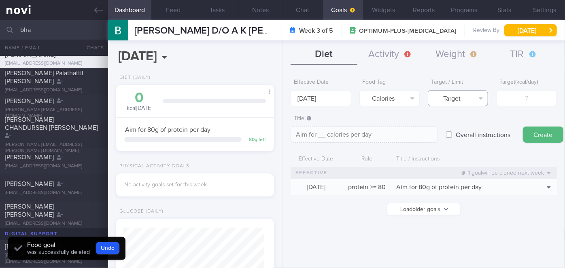
click at [464, 102] on button "Target" at bounding box center [458, 98] width 60 height 16
click at [468, 125] on button "Limit" at bounding box center [458, 126] width 60 height 12
type textarea "Keep to __ calories per day"
click at [527, 96] on input "number" at bounding box center [526, 98] width 60 height 16
type input "1"
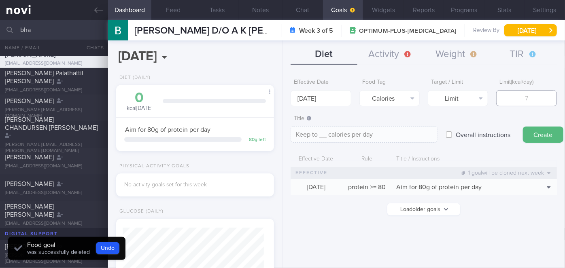
type textarea "Keep to 1 calories per day"
type input "12"
type textarea "Keep to 12 calories per day"
type input "120"
type textarea "Keep to 120 calories per day"
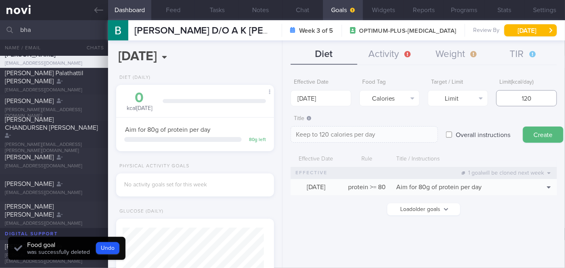
type input "1200"
type textarea "Keep to 1200 calories per day"
type input "1200"
click at [539, 128] on button "Create" at bounding box center [543, 135] width 40 height 16
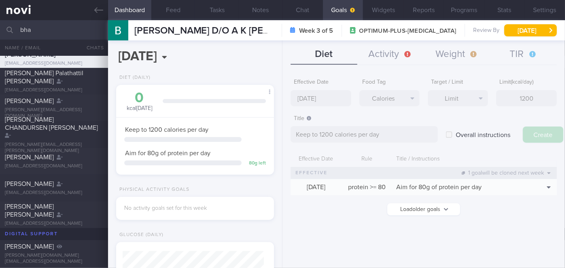
type input "[DATE]"
type textarea "Aim for ___ of ___"
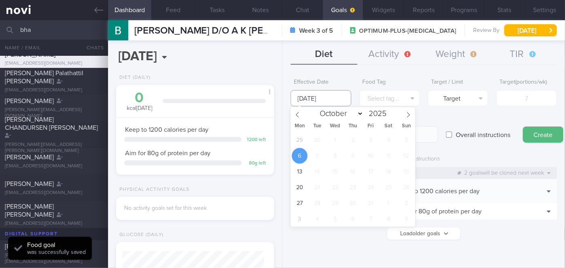
click at [313, 100] on input "[DATE]" at bounding box center [321, 98] width 60 height 16
click at [302, 142] on span "29" at bounding box center [300, 140] width 16 height 16
type input "[DATE]"
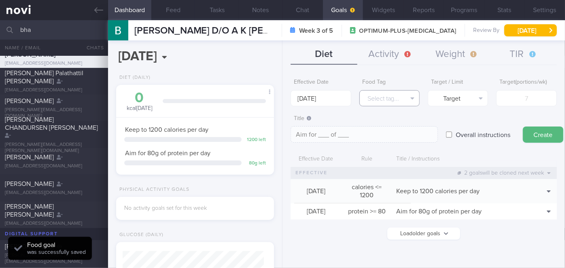
click at [385, 100] on button "Select tag..." at bounding box center [389, 98] width 60 height 16
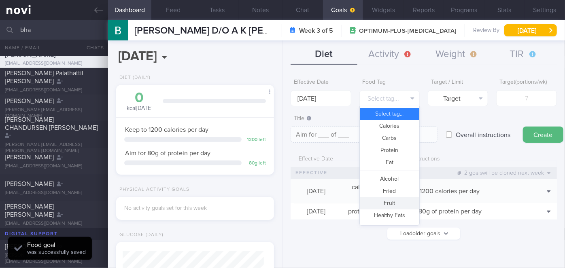
click at [396, 203] on button "Fruit" at bounding box center [390, 204] width 60 height 12
type textarea "Aim for __ portions of fruits per week"
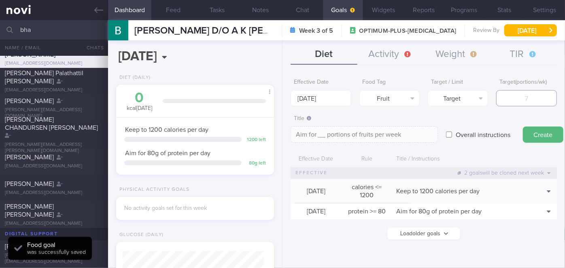
click at [508, 98] on input "number" at bounding box center [526, 98] width 60 height 16
type input "1"
type textarea "Aim for 1 portions of fruits per week"
type input "14"
type textarea "Aim for 14 portions of fruits per week"
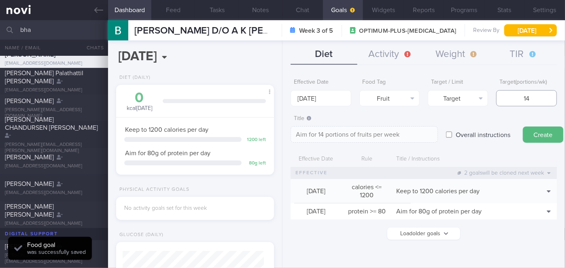
type input "14"
click at [534, 134] on button "Create" at bounding box center [543, 135] width 40 height 16
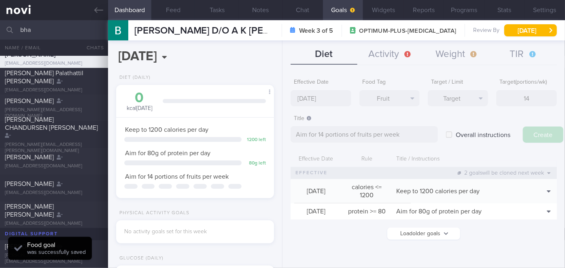
type input "[DATE]"
type textarea "Aim for ___ of ___"
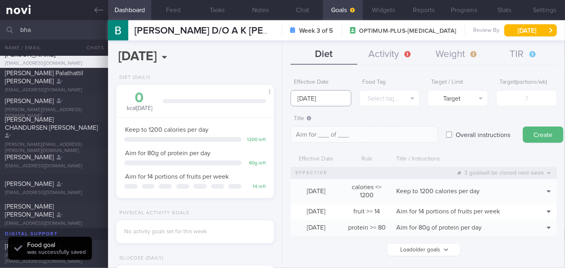
click at [312, 99] on input "[DATE]" at bounding box center [321, 98] width 60 height 16
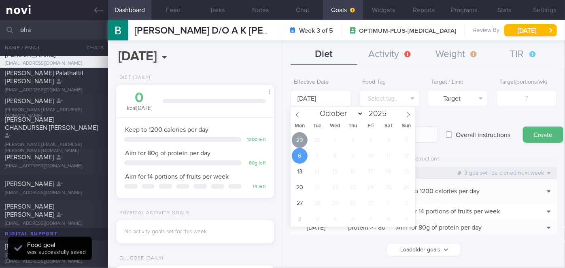
click at [296, 140] on span "29" at bounding box center [300, 140] width 16 height 16
type input "[DATE]"
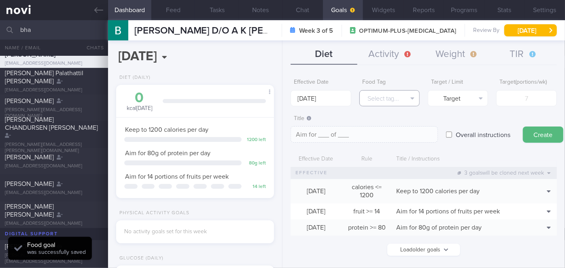
click at [389, 97] on button "Select tag..." at bounding box center [389, 98] width 60 height 16
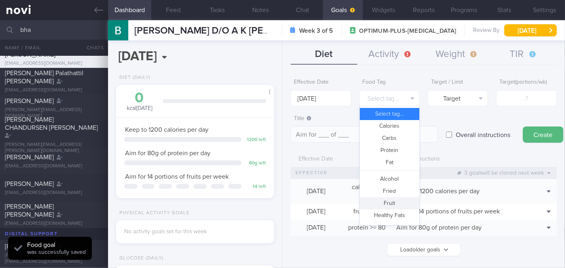
click at [377, 200] on button "Fruit" at bounding box center [390, 204] width 60 height 12
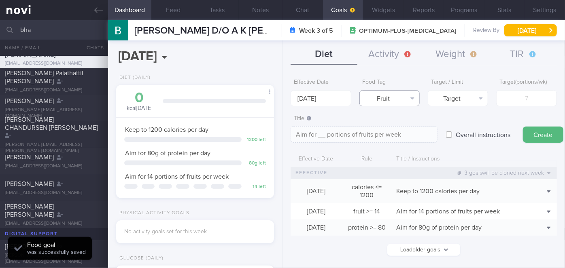
click at [408, 99] on button "Fruit" at bounding box center [389, 98] width 60 height 16
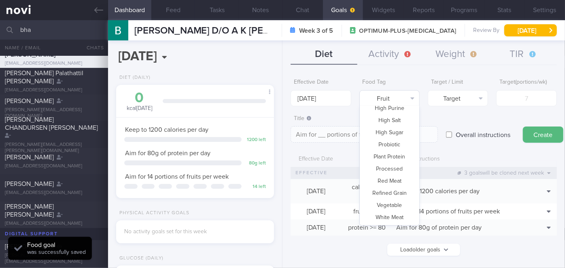
scroll to position [240, 0]
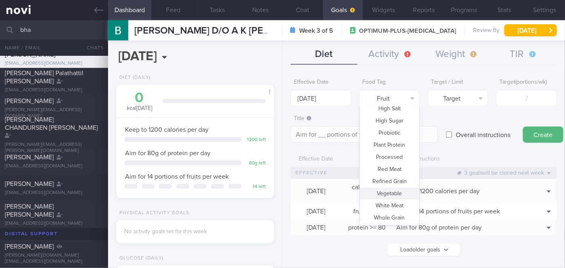
click at [396, 191] on button "Vegetable" at bounding box center [390, 194] width 60 height 12
type textarea "Aim for __ portions of vegetables per week"
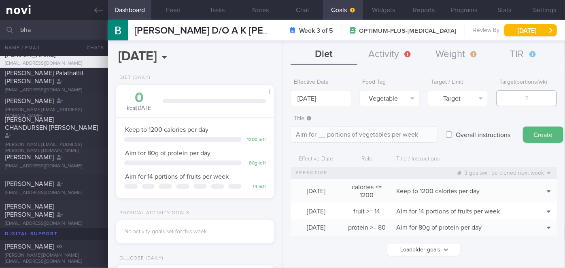
click at [528, 101] on input "number" at bounding box center [526, 98] width 60 height 16
type input "1"
type textarea "Aim for 1 portions of vegetables per week"
type input "14"
type textarea "Aim for 14 portions of vegetables per week"
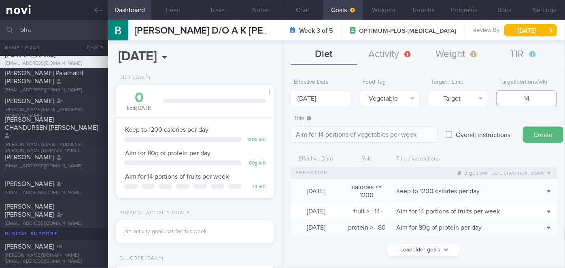
type input "14"
click at [539, 132] on button "Create" at bounding box center [543, 135] width 40 height 16
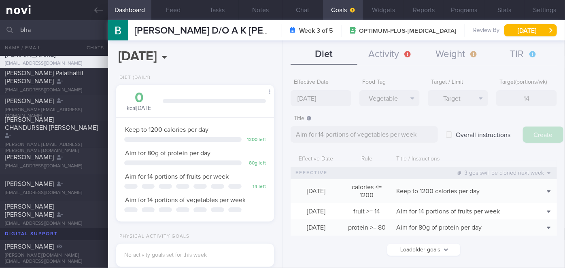
type input "[DATE]"
type textarea "Aim for ___ of ___"
select select "9"
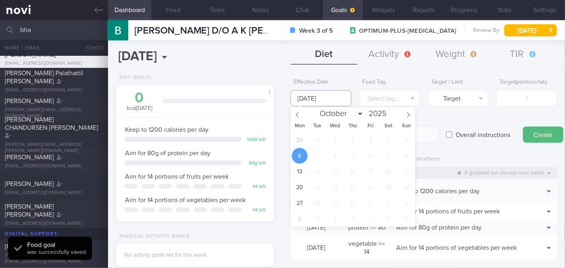
click at [324, 100] on input "[DATE]" at bounding box center [321, 98] width 60 height 16
click at [294, 144] on span "29" at bounding box center [300, 140] width 16 height 16
type input "[DATE]"
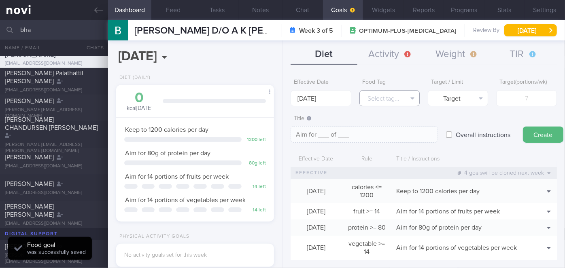
click at [385, 104] on button "Select tag..." at bounding box center [389, 98] width 60 height 16
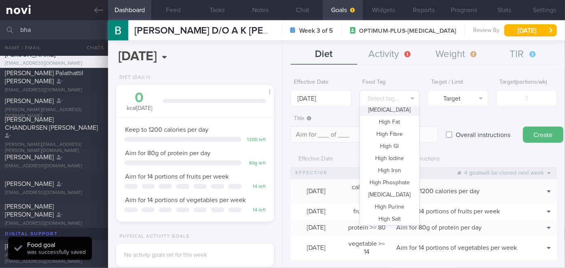
scroll to position [0, 0]
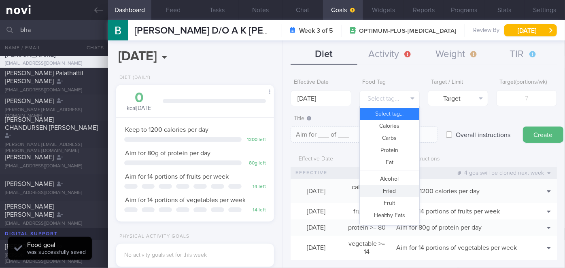
drag, startPoint x: 391, startPoint y: 189, endPoint x: 428, endPoint y: 148, distance: 55.3
click at [390, 189] on button "Fried" at bounding box center [390, 191] width 60 height 12
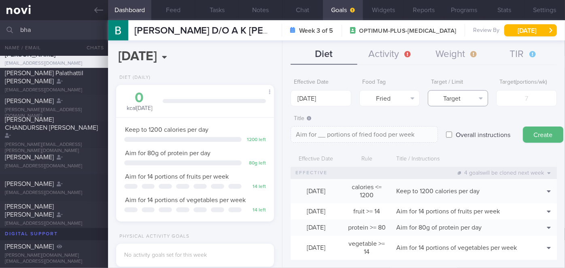
click at [466, 102] on button "Target" at bounding box center [458, 98] width 60 height 16
click at [465, 124] on button "Limit" at bounding box center [458, 126] width 60 height 12
type textarea "Keep to __ portions of fried food per week"
click at [515, 100] on input "number" at bounding box center [526, 98] width 60 height 16
type input "2"
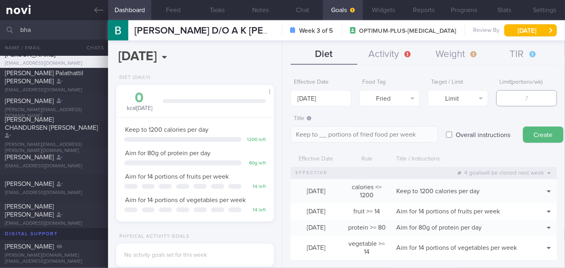
type textarea "Keep to 2 portions of fried food per week"
type input "2"
click at [533, 134] on button "Create" at bounding box center [543, 135] width 40 height 16
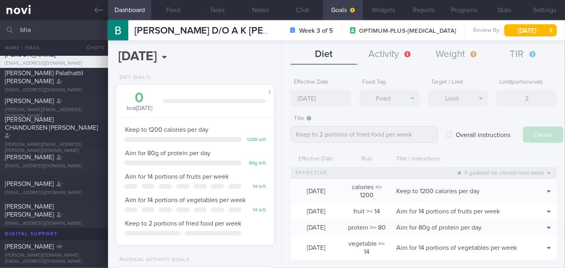
type input "[DATE]"
type textarea "Aim for ___ of ___"
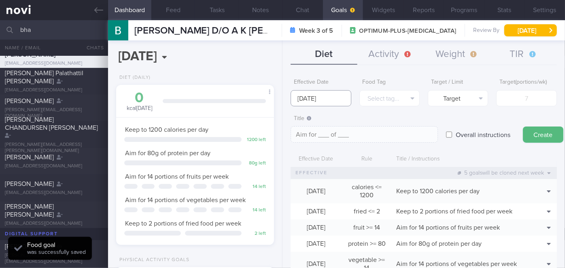
click at [337, 98] on input "[DATE]" at bounding box center [321, 98] width 60 height 16
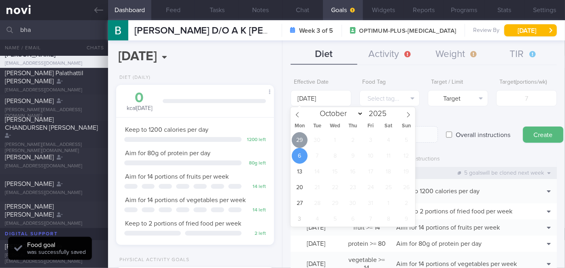
click at [304, 140] on span "29" at bounding box center [300, 140] width 16 height 16
type input "[DATE]"
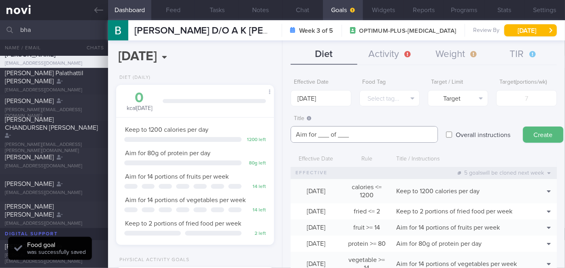
click at [329, 134] on textarea "Aim for ___ of ___" at bounding box center [364, 134] width 147 height 17
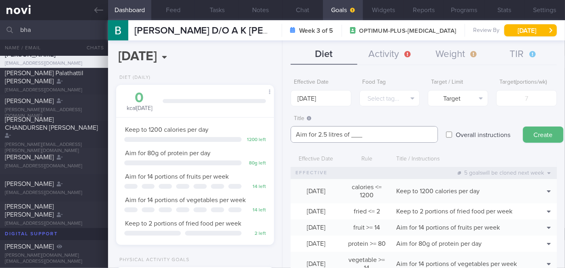
click at [363, 138] on textarea "Aim for 2.5 litres of ___" at bounding box center [364, 134] width 147 height 17
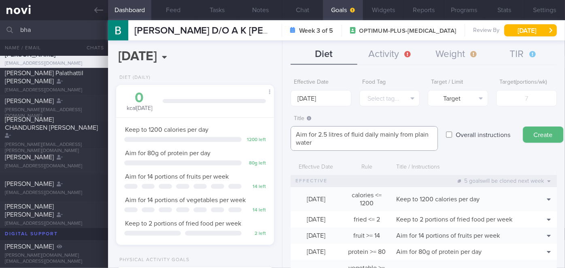
click at [326, 133] on textarea "Aim for 2.5 litres of fluid daily mainly from plain water" at bounding box center [364, 138] width 147 height 25
type textarea "Aim for 2.4 litres of fluid daily mainly from plain water"
click at [493, 132] on label "Overall instructions" at bounding box center [483, 135] width 63 height 16
click at [452, 132] on input "Overall instructions" at bounding box center [449, 135] width 6 height 16
checkbox input "true"
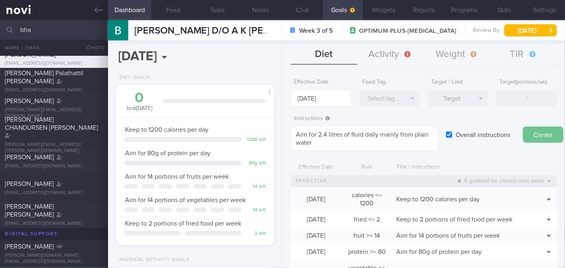
click at [538, 132] on button "Create" at bounding box center [543, 135] width 40 height 16
type input "[DATE]"
type textarea "Aim for ___ of ___"
checkbox input "false"
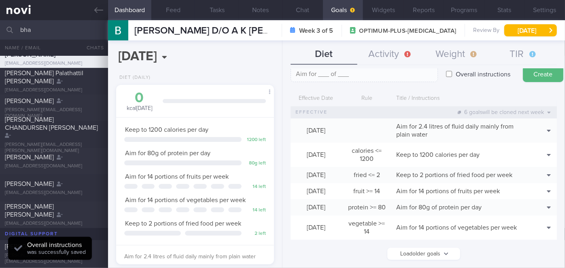
scroll to position [66, 0]
click at [390, 53] on button "Activity" at bounding box center [390, 55] width 66 height 20
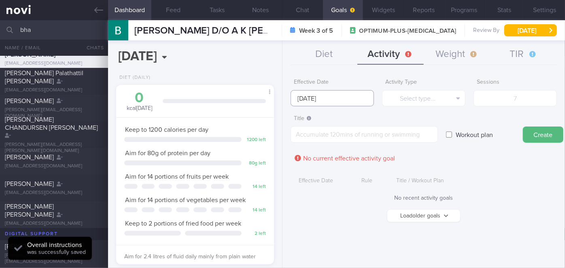
click at [318, 104] on body "You are offline! Some functionality will be unavailable Patients New Users Coac…" at bounding box center [282, 134] width 565 height 268
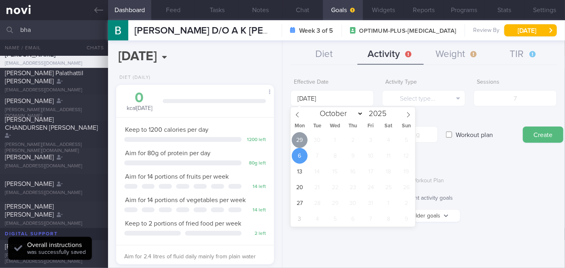
click at [304, 142] on span "29" at bounding box center [300, 140] width 16 height 16
type input "[DATE]"
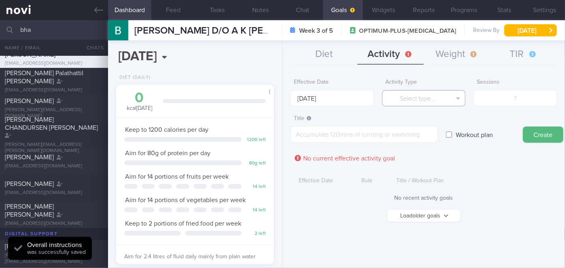
click at [425, 99] on button "Select type..." at bounding box center [423, 98] width 83 height 16
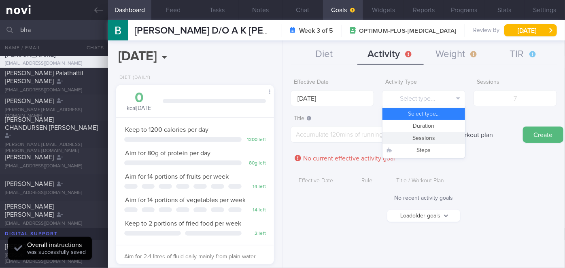
click at [432, 137] on button "Sessions" at bounding box center [424, 138] width 83 height 12
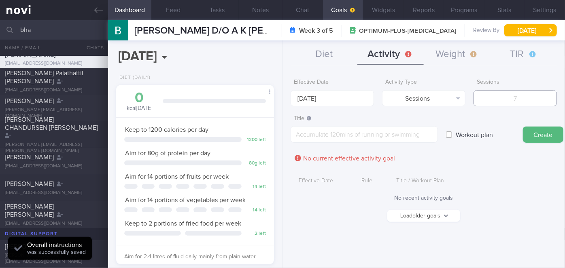
click at [509, 96] on input "number" at bounding box center [515, 98] width 83 height 16
type input "2"
click at [381, 143] on textarea at bounding box center [364, 134] width 147 height 17
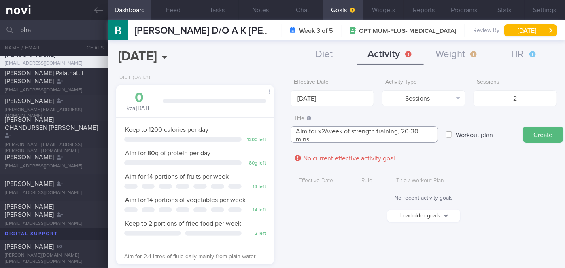
scroll to position [0, 0]
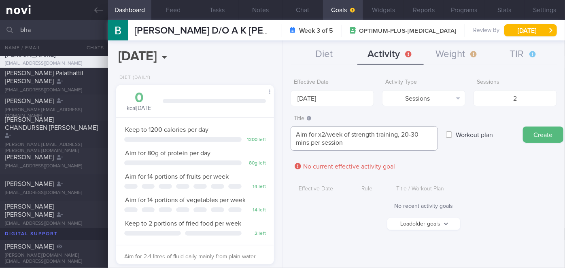
type textarea "Aim for x2/week of strength training, 20-30 mins per session"
click at [532, 132] on button "Create" at bounding box center [543, 135] width 40 height 16
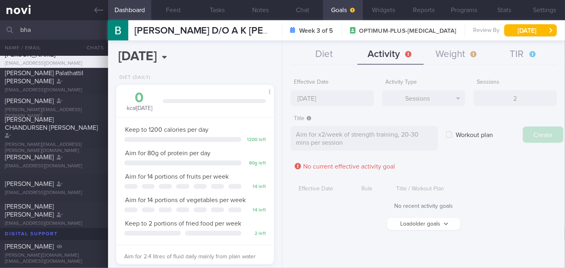
type input "[DATE]"
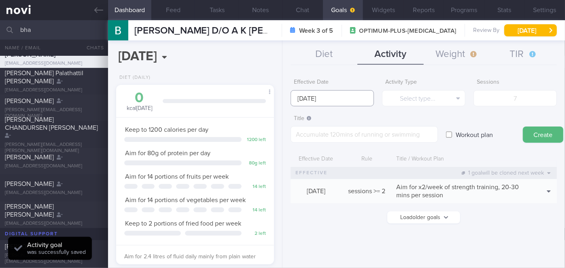
click at [338, 99] on input "[DATE]" at bounding box center [332, 98] width 83 height 16
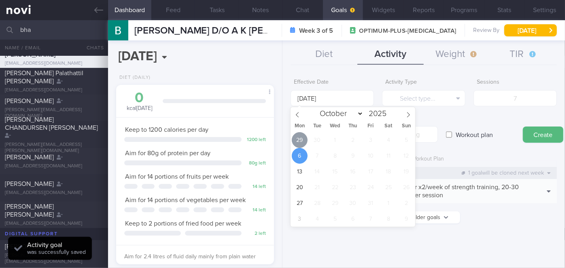
click at [295, 143] on span "29" at bounding box center [300, 140] width 16 height 16
type input "[DATE]"
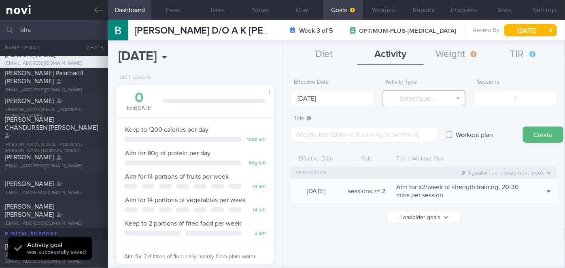
click at [429, 105] on button "Select type..." at bounding box center [423, 98] width 83 height 16
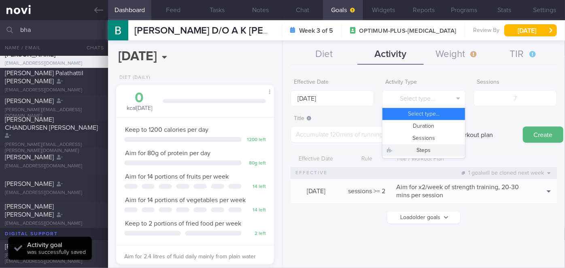
click at [428, 146] on button "Steps" at bounding box center [424, 151] width 83 height 12
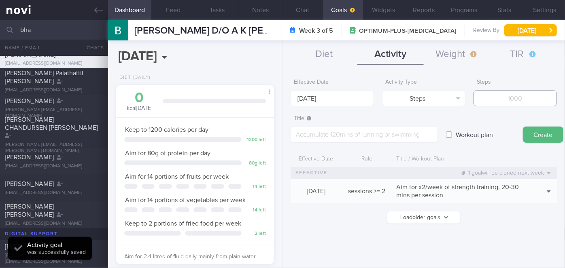
click at [515, 102] on input "number" at bounding box center [515, 98] width 83 height 16
type input "8"
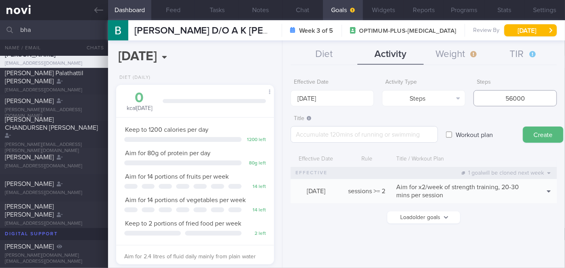
type input "56000"
click at [336, 141] on textarea at bounding box center [364, 134] width 147 height 17
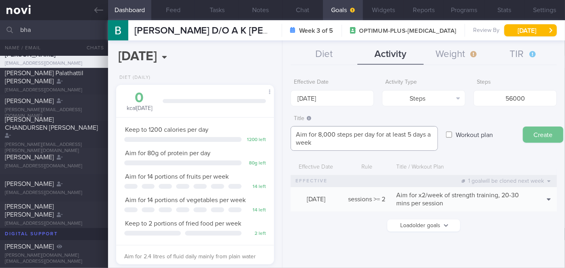
type textarea "Aim for 8,000 steps per day for at least 5 days a week"
click at [537, 131] on button "Create" at bounding box center [543, 135] width 40 height 16
type input "[DATE]"
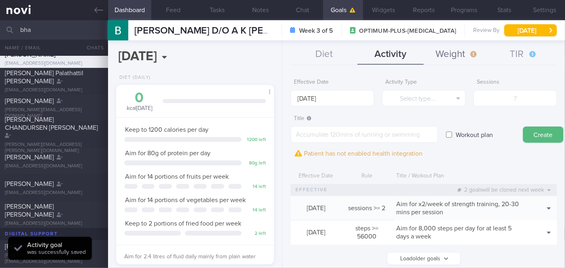
click at [468, 54] on button "Weight" at bounding box center [457, 55] width 66 height 20
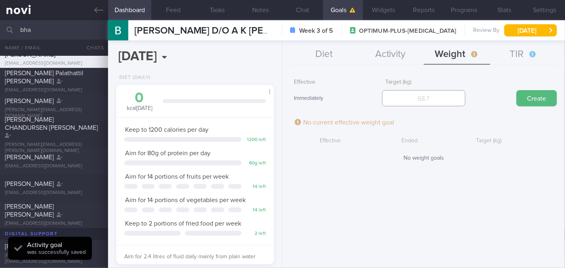
click at [425, 96] on input "number" at bounding box center [423, 98] width 83 height 16
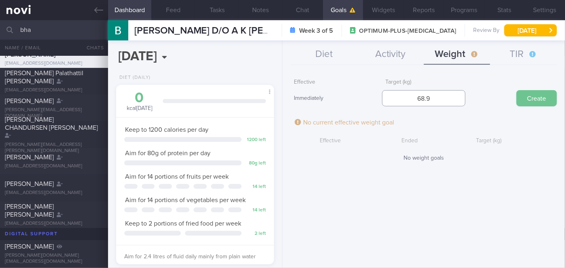
type input "68.9"
click at [538, 100] on button "Create" at bounding box center [537, 98] width 40 height 16
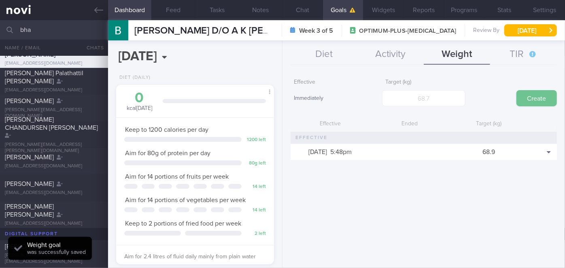
scroll to position [80, 138]
click at [386, 13] on button "Widgets" at bounding box center [383, 10] width 40 height 20
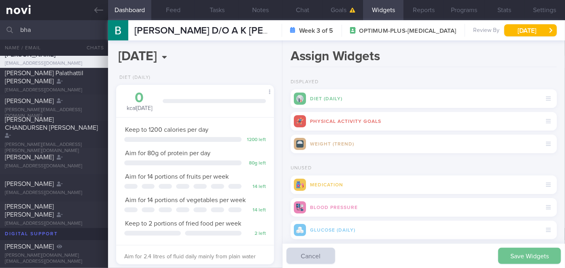
click at [522, 255] on button "Save Widgets" at bounding box center [529, 256] width 63 height 16
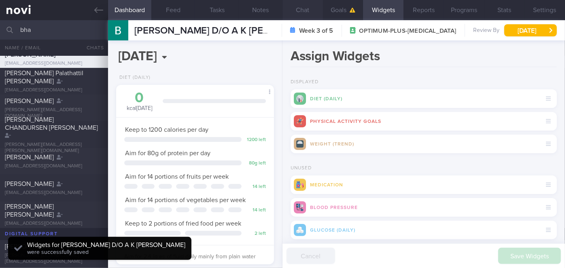
click at [302, 7] on button "Chat" at bounding box center [303, 10] width 40 height 20
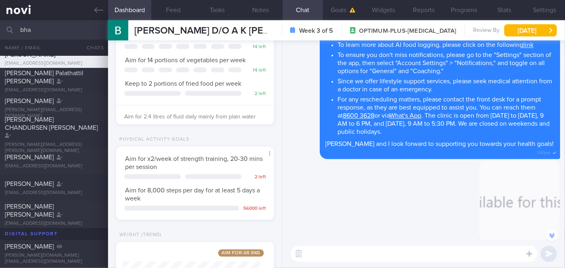
scroll to position [228, 0]
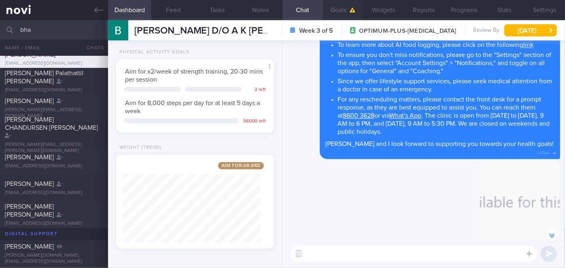
click at [345, 9] on button "Goals" at bounding box center [343, 10] width 40 height 20
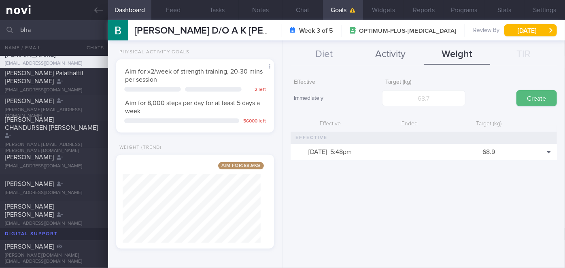
click at [387, 53] on button "Activity" at bounding box center [390, 55] width 66 height 20
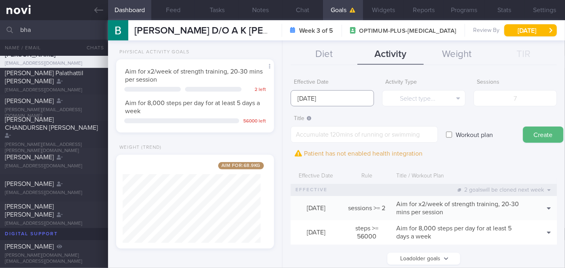
click at [330, 97] on input "[DATE]" at bounding box center [332, 98] width 83 height 16
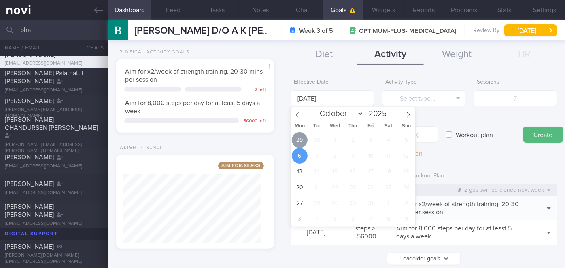
click at [298, 140] on span "29" at bounding box center [300, 140] width 16 height 16
type input "[DATE]"
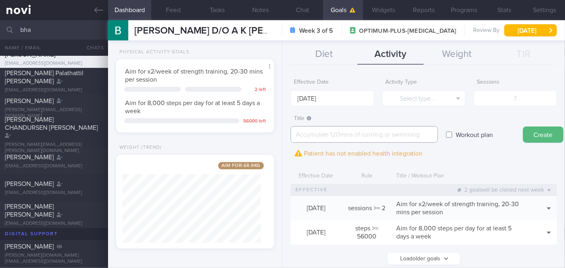
click at [336, 136] on textarea at bounding box center [364, 134] width 147 height 17
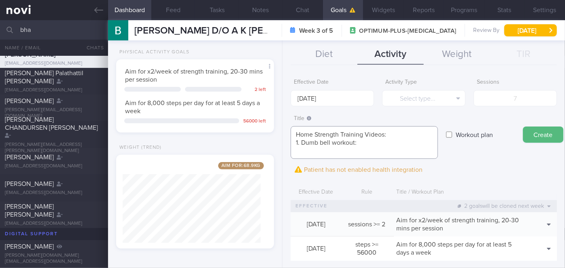
paste textarea "[URL][DOMAIN_NAME]"
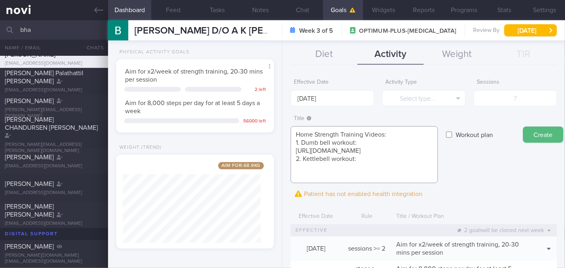
paste textarea "[URL][DOMAIN_NAME]"
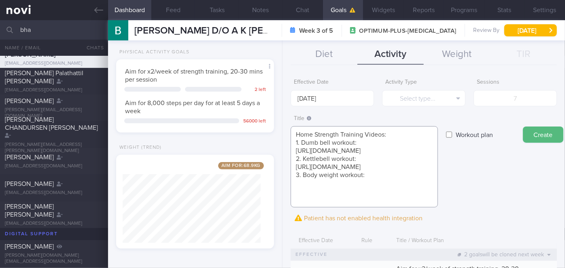
paste textarea "[URL][DOMAIN_NAME]"
type textarea "Home Strength Training Videos: 1. Dumb bell workout: [URL][DOMAIN_NAME] 2. Kett…"
click at [468, 136] on label "Workout plan" at bounding box center [474, 135] width 45 height 16
click at [452, 136] on input "Workout plan" at bounding box center [449, 135] width 6 height 16
checkbox input "true"
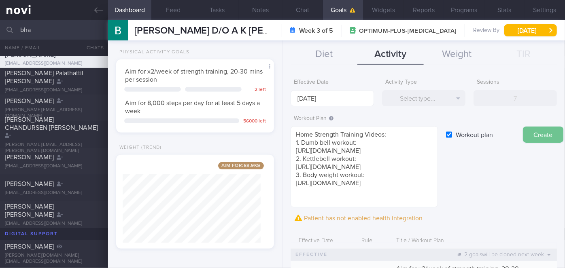
click at [543, 133] on button "Create" at bounding box center [543, 135] width 40 height 16
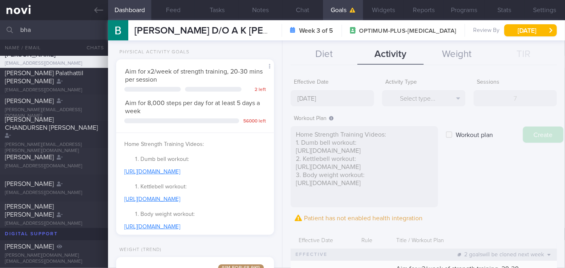
type input "[DATE]"
checkbox input "false"
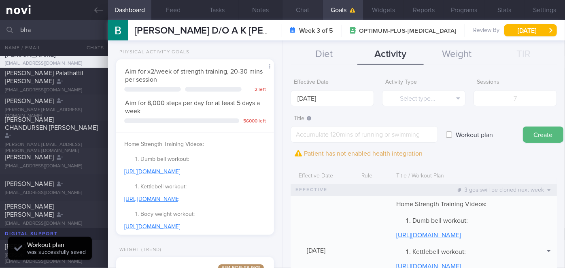
click at [309, 9] on button "Chat" at bounding box center [303, 10] width 40 height 20
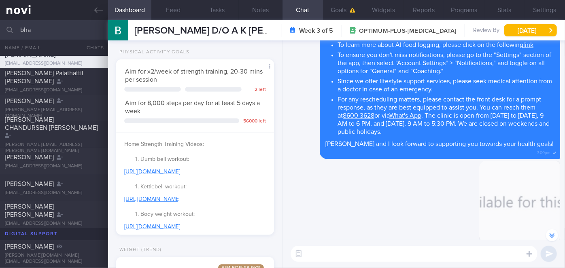
click at [340, 255] on textarea at bounding box center [414, 254] width 247 height 16
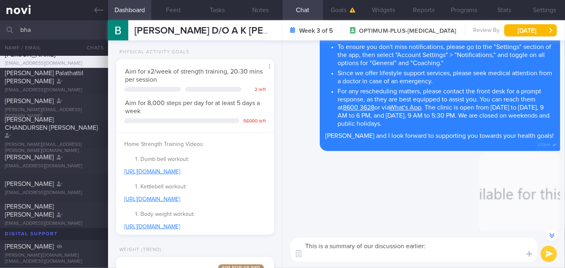
scroll to position [-228, 0]
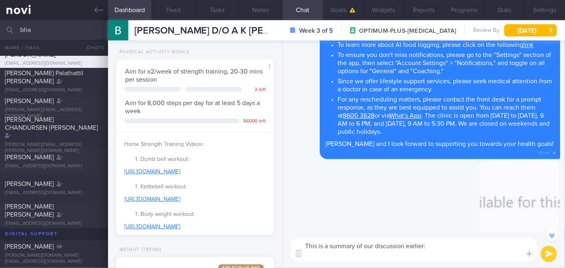
paste textarea "Explained the importance of adequate protein intake to minimize muscle loss. Ai…"
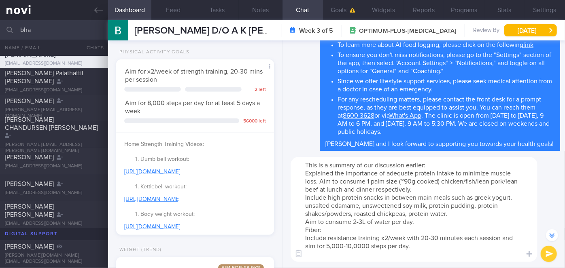
drag, startPoint x: 384, startPoint y: 173, endPoint x: 306, endPoint y: 172, distance: 78.1
click at [306, 172] on textarea "This is a summary of our discussion earlier: Explained the importance of adequa…" at bounding box center [414, 209] width 247 height 105
click at [307, 199] on textarea "This is a summary of our discussion earlier: - Aim for adequate protein intake …" at bounding box center [414, 209] width 247 height 105
click at [304, 220] on textarea "This is a summary of our discussion earlier: - Aim for adequate protein intake …" at bounding box center [414, 209] width 247 height 105
click at [364, 220] on textarea "This is a summary of our discussion earlier: - Aim for adequate protein intake …" at bounding box center [414, 209] width 247 height 105
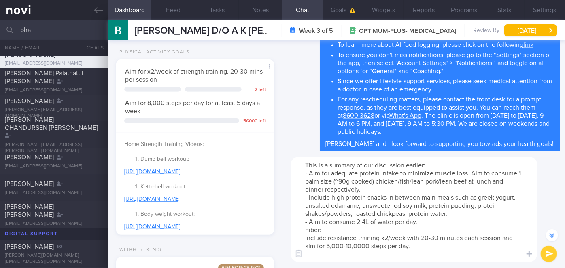
click at [303, 229] on textarea "This is a summary of our discussion earlier: - Aim for adequate protein intake …" at bounding box center [414, 209] width 247 height 105
click at [341, 231] on textarea "This is a summary of our discussion earlier: - Aim for adequate protein intake …" at bounding box center [414, 209] width 247 height 105
click at [298, 236] on textarea "This is a summary of our discussion earlier: - Aim for adequate protein intake …" at bounding box center [414, 209] width 247 height 105
click at [387, 191] on textarea "This is a summary of our discussion earlier: - Aim for adequate protein intake …" at bounding box center [414, 209] width 247 height 105
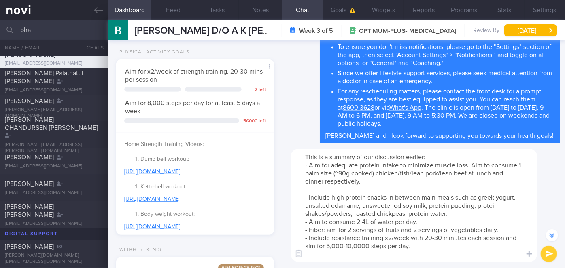
scroll to position [-317, 0]
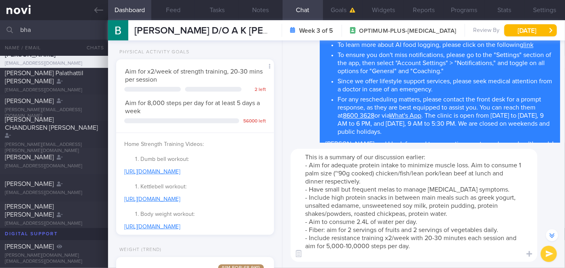
type textarea "This is a summary of our discussion earlier: - Aim for adequate protein intake …"
click at [549, 255] on button "submit" at bounding box center [549, 254] width 16 height 16
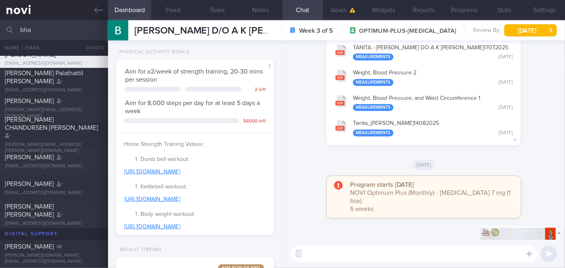
scroll to position [0, 0]
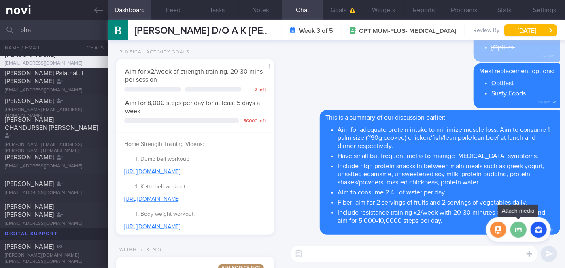
click at [517, 227] on label at bounding box center [519, 230] width 16 height 16
click at [0, 0] on input "file" at bounding box center [0, 0] width 0 height 0
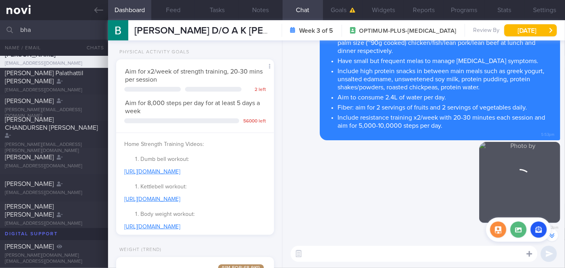
scroll to position [-94, 0]
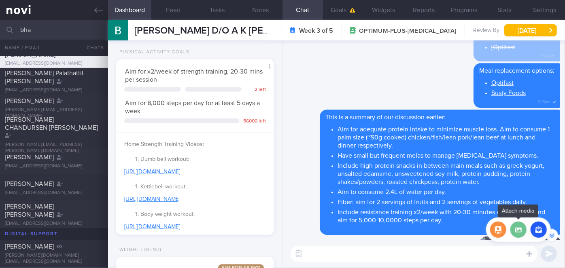
click at [520, 232] on label at bounding box center [519, 230] width 16 height 16
click at [0, 0] on input "file" at bounding box center [0, 0] width 0 height 0
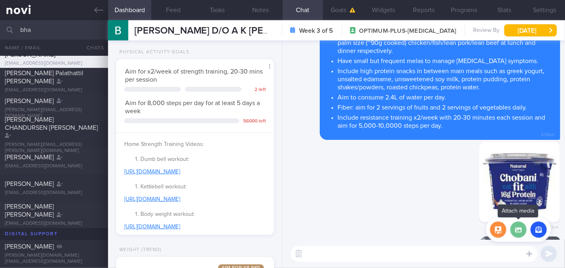
scroll to position [0, 0]
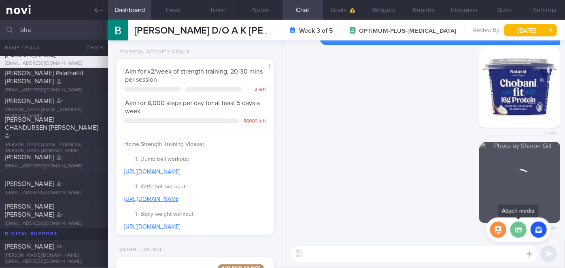
click at [516, 229] on label at bounding box center [519, 230] width 16 height 16
click at [0, 0] on input "file" at bounding box center [0, 0] width 0 height 0
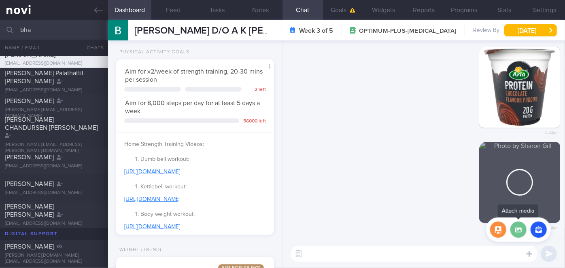
click at [521, 232] on label at bounding box center [519, 230] width 16 height 16
click at [0, 0] on input "file" at bounding box center [0, 0] width 0 height 0
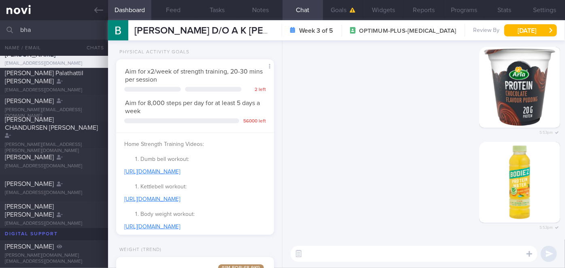
click at [364, 251] on textarea at bounding box center [414, 254] width 247 height 16
type textarea "These are some high protein snacks you can try out!😀"
click at [543, 254] on button "submit" at bounding box center [549, 254] width 16 height 16
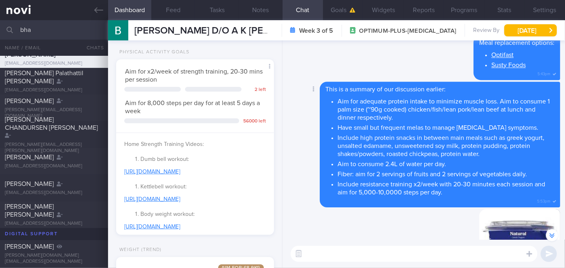
scroll to position [-257, 0]
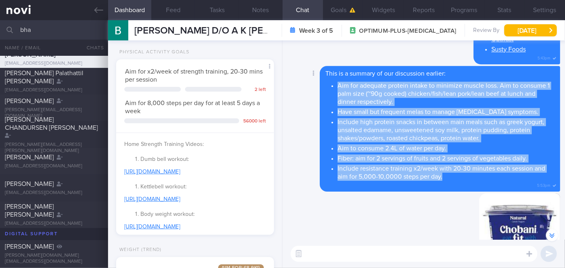
drag, startPoint x: 338, startPoint y: 84, endPoint x: 446, endPoint y: 174, distance: 141.1
click at [446, 174] on ul "Aim for adequate protein intake to minimize muscle loss. Aim to consume 1 palm …" at bounding box center [439, 130] width 229 height 101
copy ul "Aim for adequate protein intake to minimize muscle loss. Aim to consume 1 palm …"
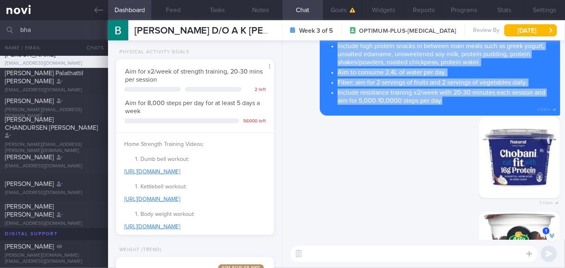
scroll to position [-333, 0]
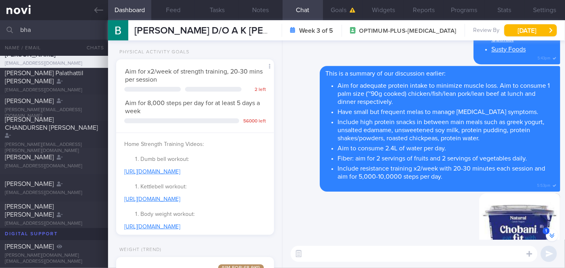
click at [402, 53] on div "Delete Meal replacement options: Optifast Susty Foods 5:43pm" at bounding box center [423, 42] width 273 height 47
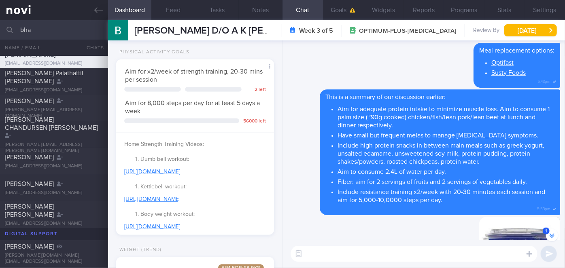
scroll to position [0, 0]
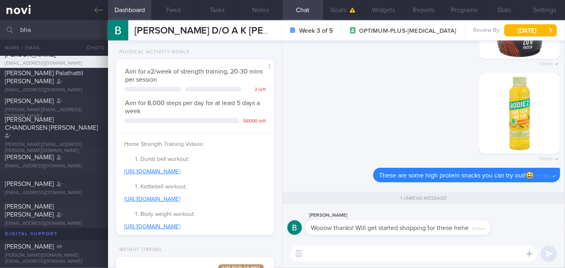
click at [365, 256] on textarea at bounding box center [414, 254] width 247 height 16
type textarea "Most welcome!!"
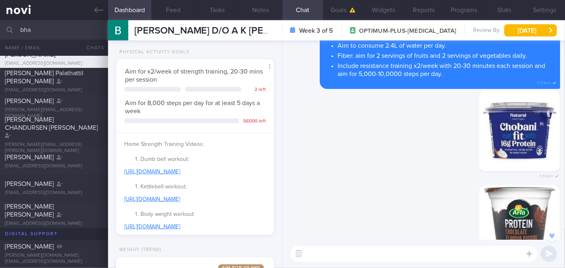
scroll to position [0, 0]
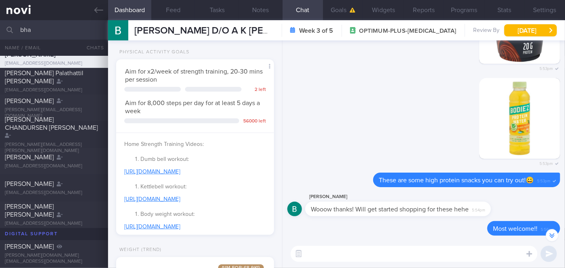
click at [71, 27] on input "bha" at bounding box center [282, 29] width 565 height 19
type input "b"
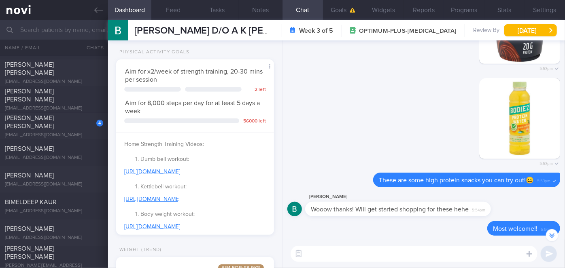
scroll to position [1251, 0]
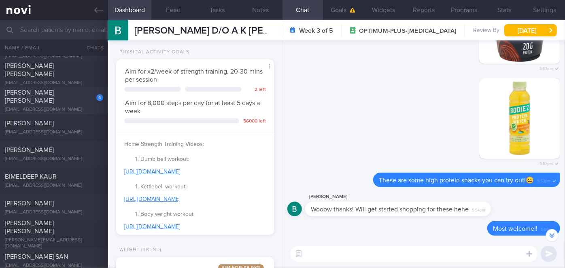
click at [77, 95] on div "[PERSON_NAME] [PERSON_NAME]" at bounding box center [53, 97] width 96 height 16
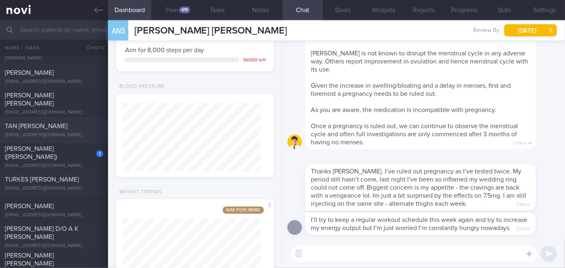
scroll to position [1030, 0]
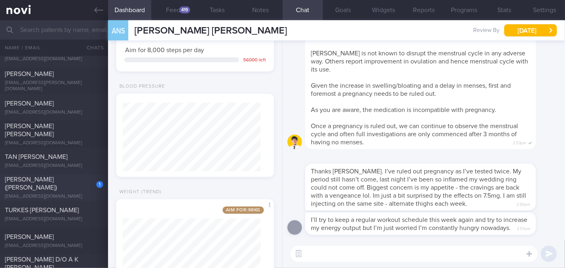
click at [57, 185] on span "[PERSON_NAME] ([PERSON_NAME])" at bounding box center [31, 184] width 52 height 15
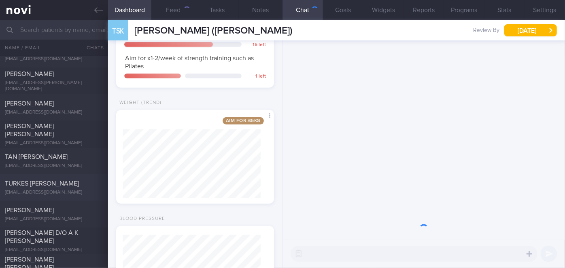
scroll to position [80, 138]
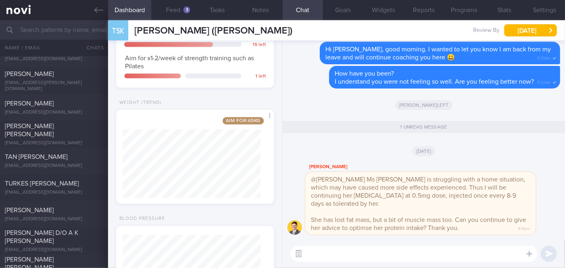
click at [298, 257] on button "button" at bounding box center [298, 254] width 15 height 15
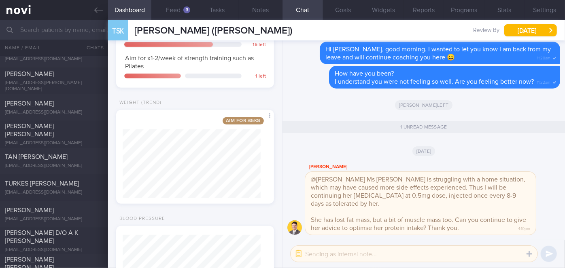
click at [316, 257] on textarea at bounding box center [414, 254] width 247 height 16
type textarea "Hi Dr @[PERSON_NAME], thanks for updating me. Sure, I will advise her according…"
click at [554, 254] on button "submit" at bounding box center [549, 254] width 16 height 16
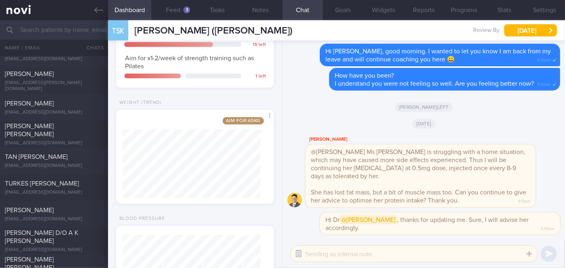
click at [294, 258] on button "button" at bounding box center [298, 254] width 15 height 15
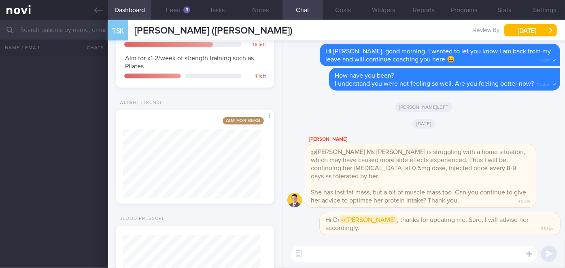
scroll to position [14243, 0]
